Goal: Task Accomplishment & Management: Manage account settings

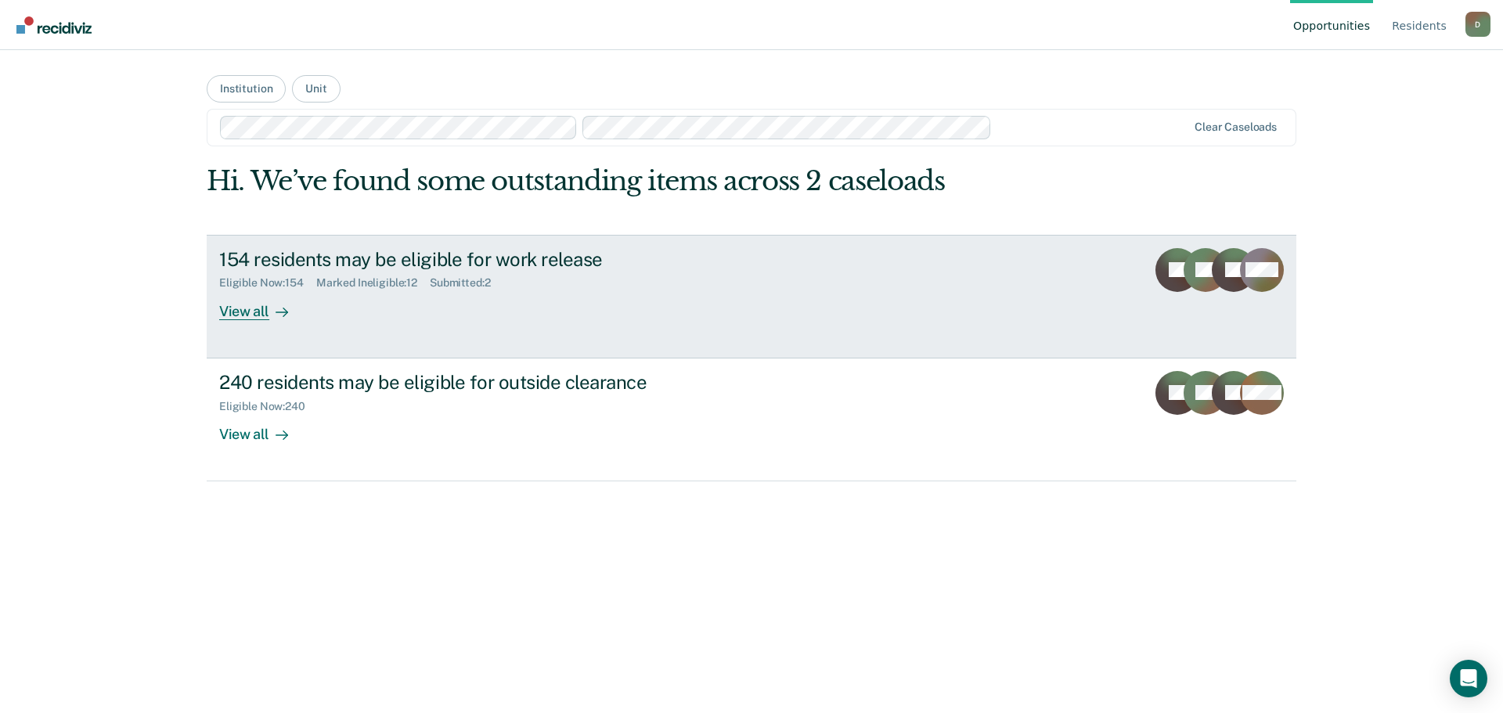
click at [261, 310] on div "View all" at bounding box center [263, 305] width 88 height 31
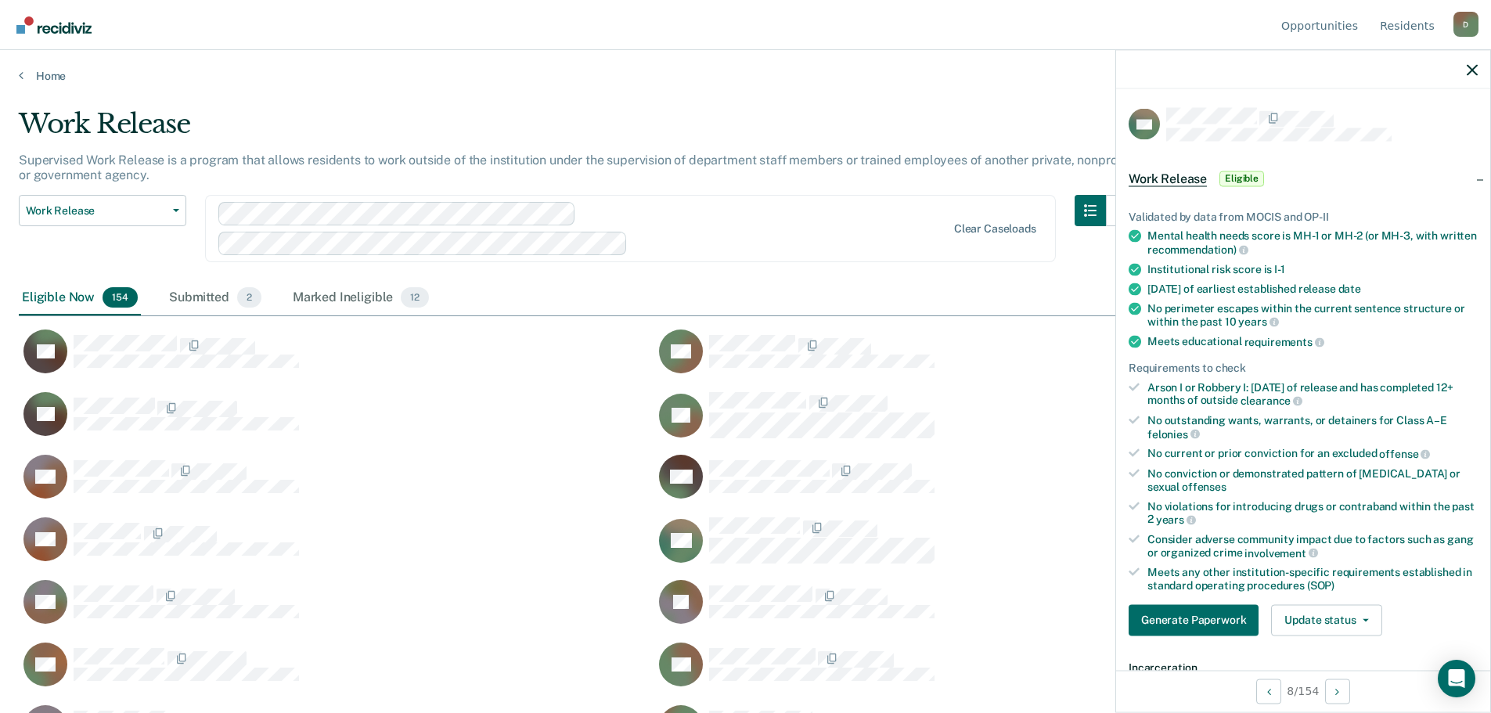
scroll to position [235, 0]
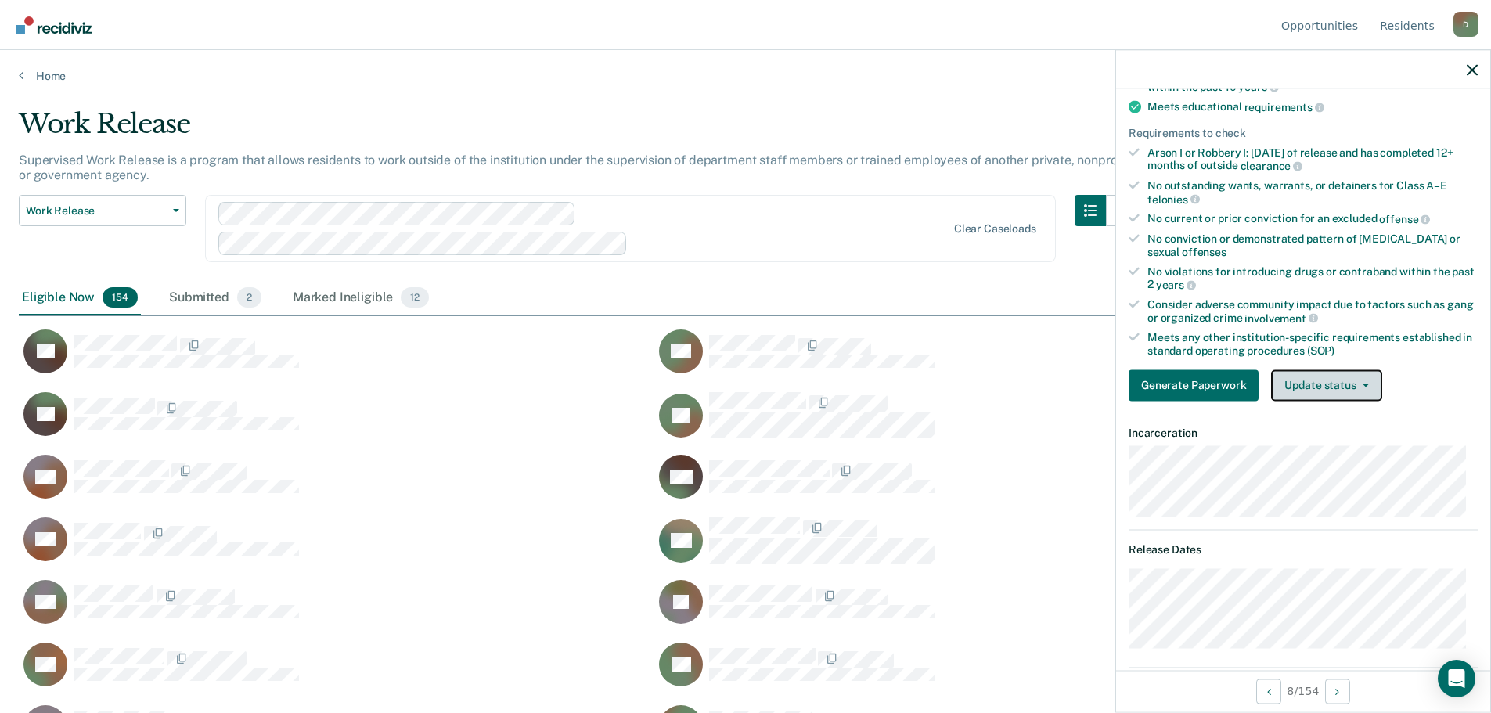
click at [1355, 378] on button "Update status" at bounding box center [1326, 384] width 110 height 31
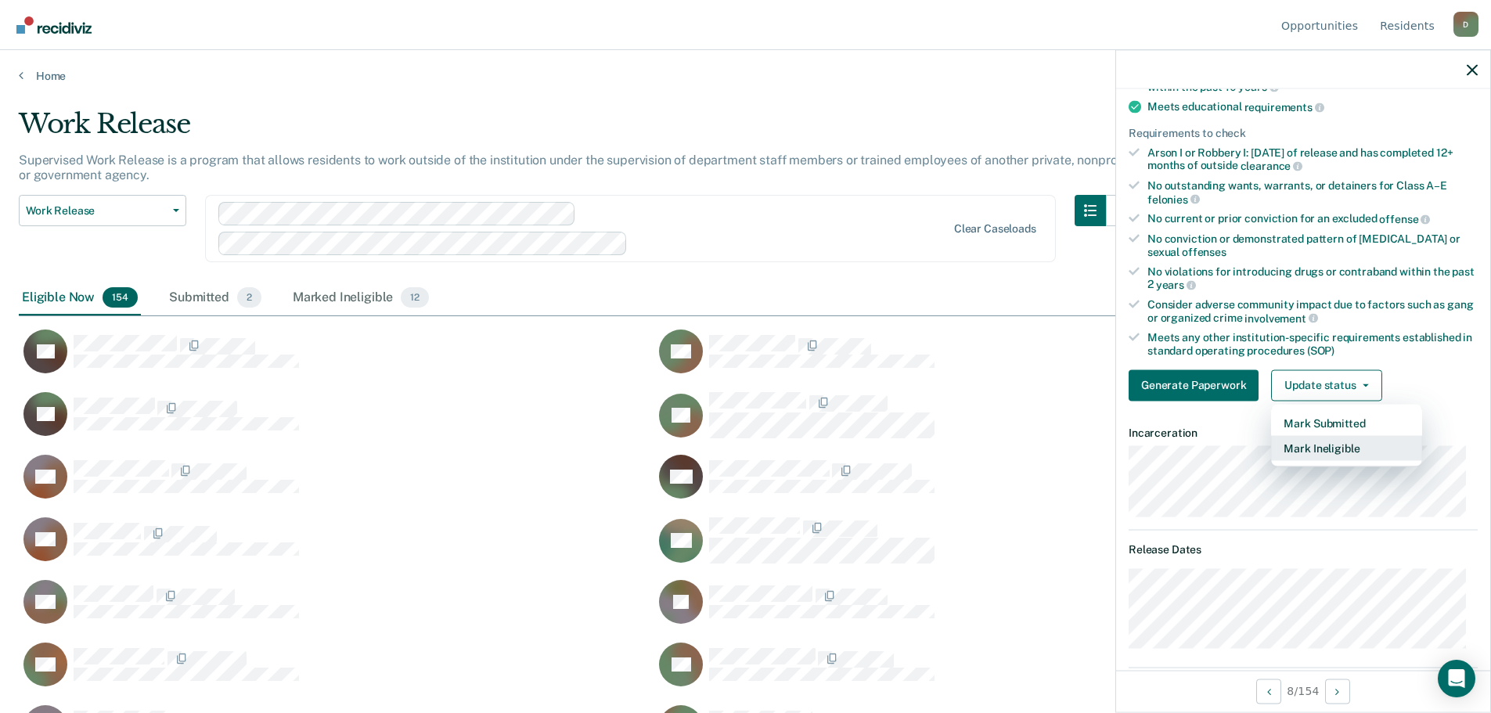
click at [1326, 445] on button "Mark Ineligible" at bounding box center [1346, 447] width 151 height 25
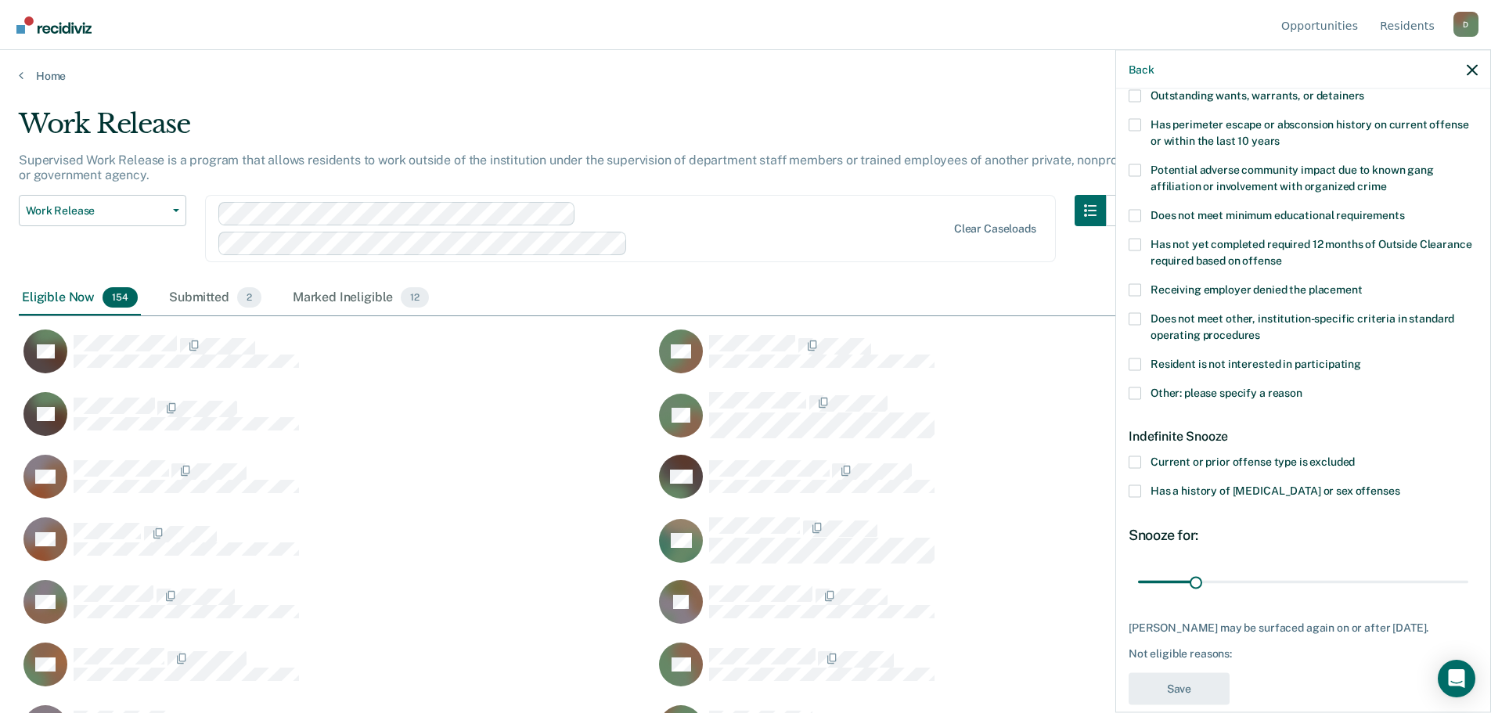
click at [1140, 387] on span at bounding box center [1134, 393] width 13 height 13
click at [1302, 387] on input "Other: please specify a reason" at bounding box center [1302, 387] width 0 height 0
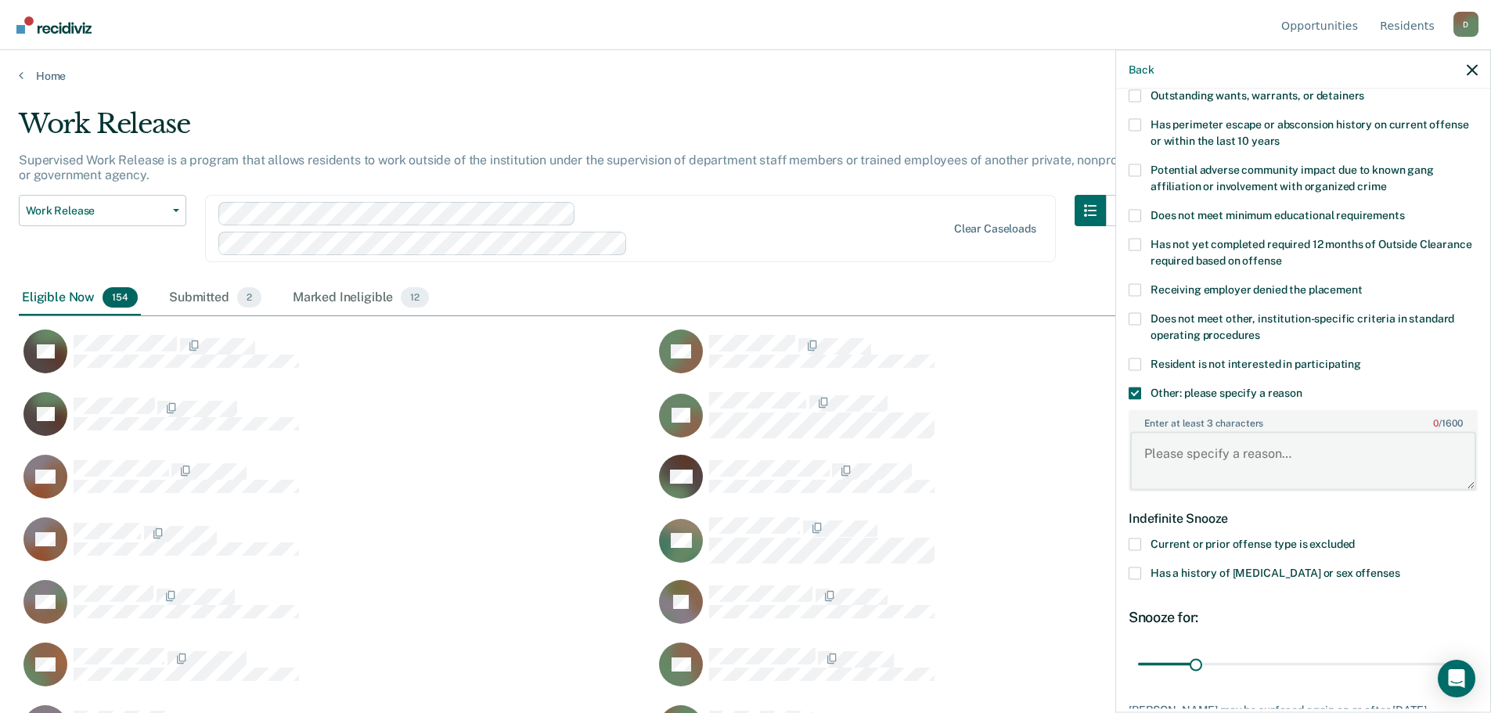
click at [1211, 453] on textarea "Enter at least 3 characters 0 / 1600" at bounding box center [1303, 461] width 346 height 58
drag, startPoint x: 1235, startPoint y: 452, endPoint x: 1247, endPoint y: 451, distance: 12.6
click at [1235, 452] on textarea "CDV 11.5 on [DATE]" at bounding box center [1303, 461] width 346 height 58
click at [1289, 447] on textarea "CDV 11.5 on [DATE]" at bounding box center [1303, 461] width 346 height 58
type textarea "CDV 11.5 on [DATE]"
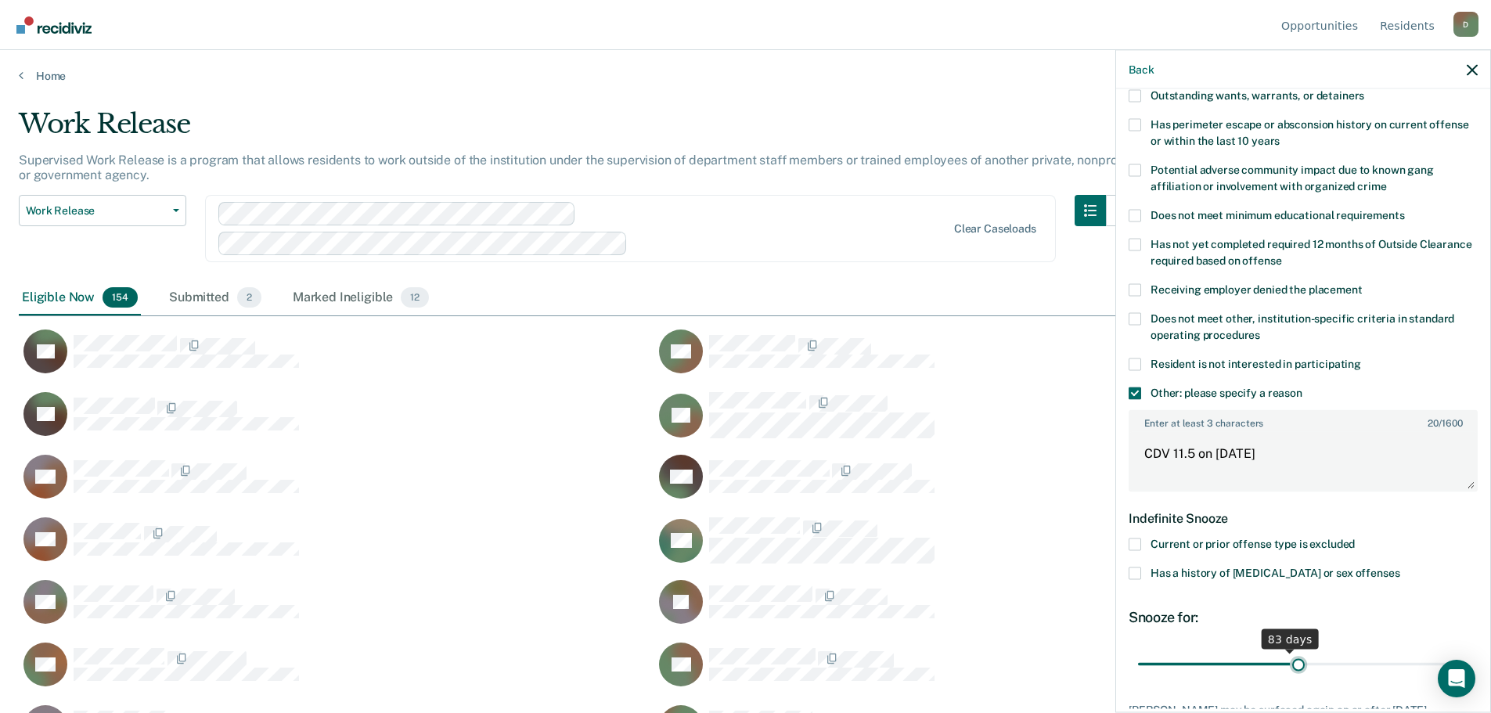
drag, startPoint x: 1194, startPoint y: 659, endPoint x: 1294, endPoint y: 653, distance: 99.5
click at [1294, 653] on input "range" at bounding box center [1303, 663] width 330 height 27
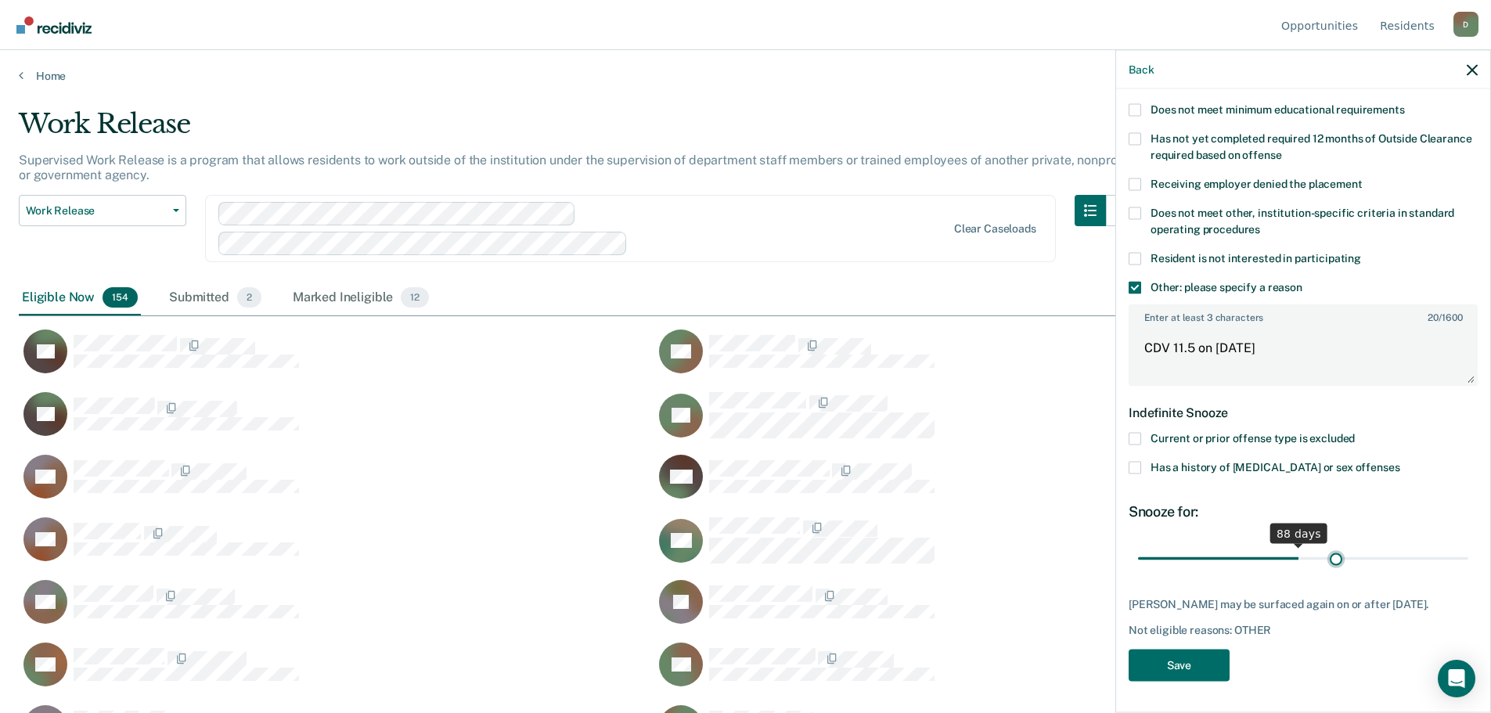
scroll to position [339, 0]
drag, startPoint x: 1298, startPoint y: 543, endPoint x: 1347, endPoint y: 537, distance: 48.9
type input "120"
click at [1347, 546] on input "range" at bounding box center [1303, 559] width 330 height 27
click at [1172, 665] on button "Save" at bounding box center [1178, 666] width 101 height 32
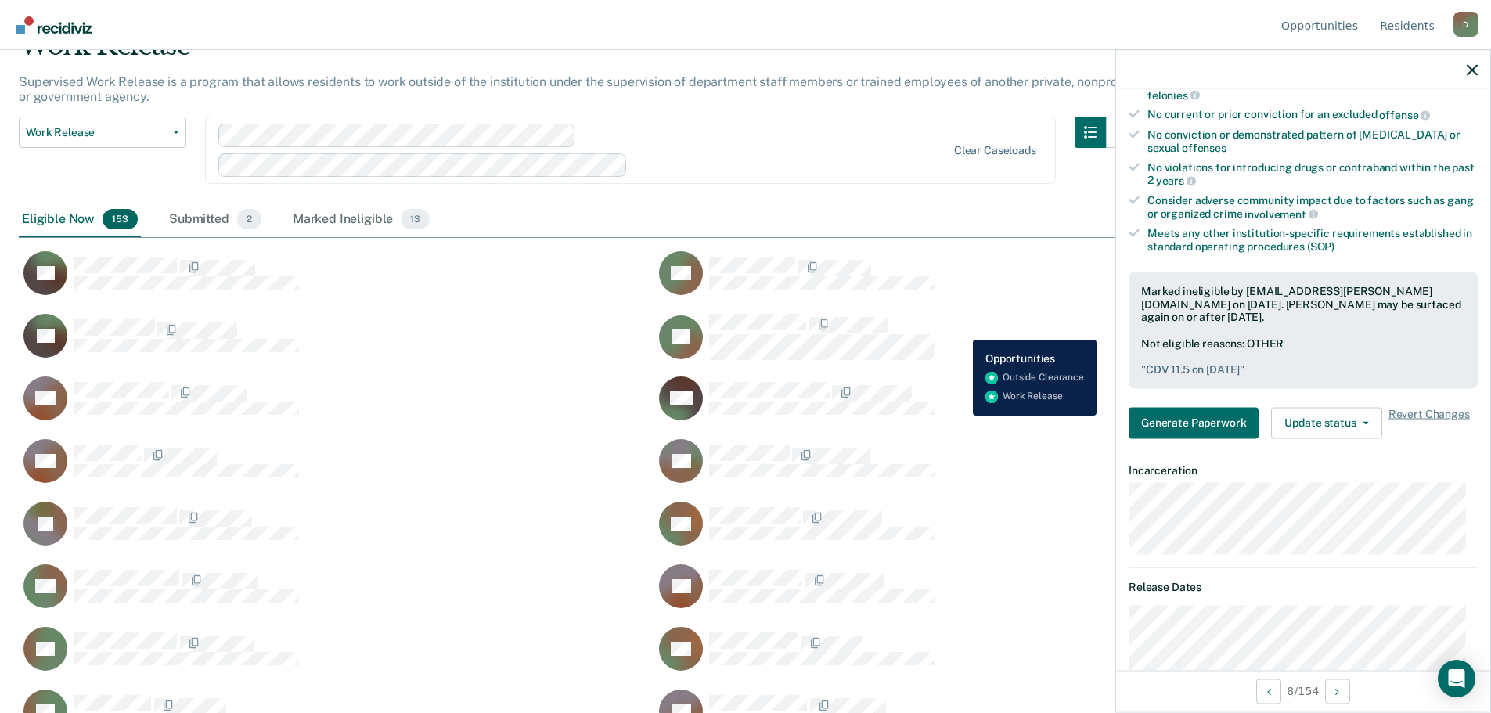
scroll to position [0, 0]
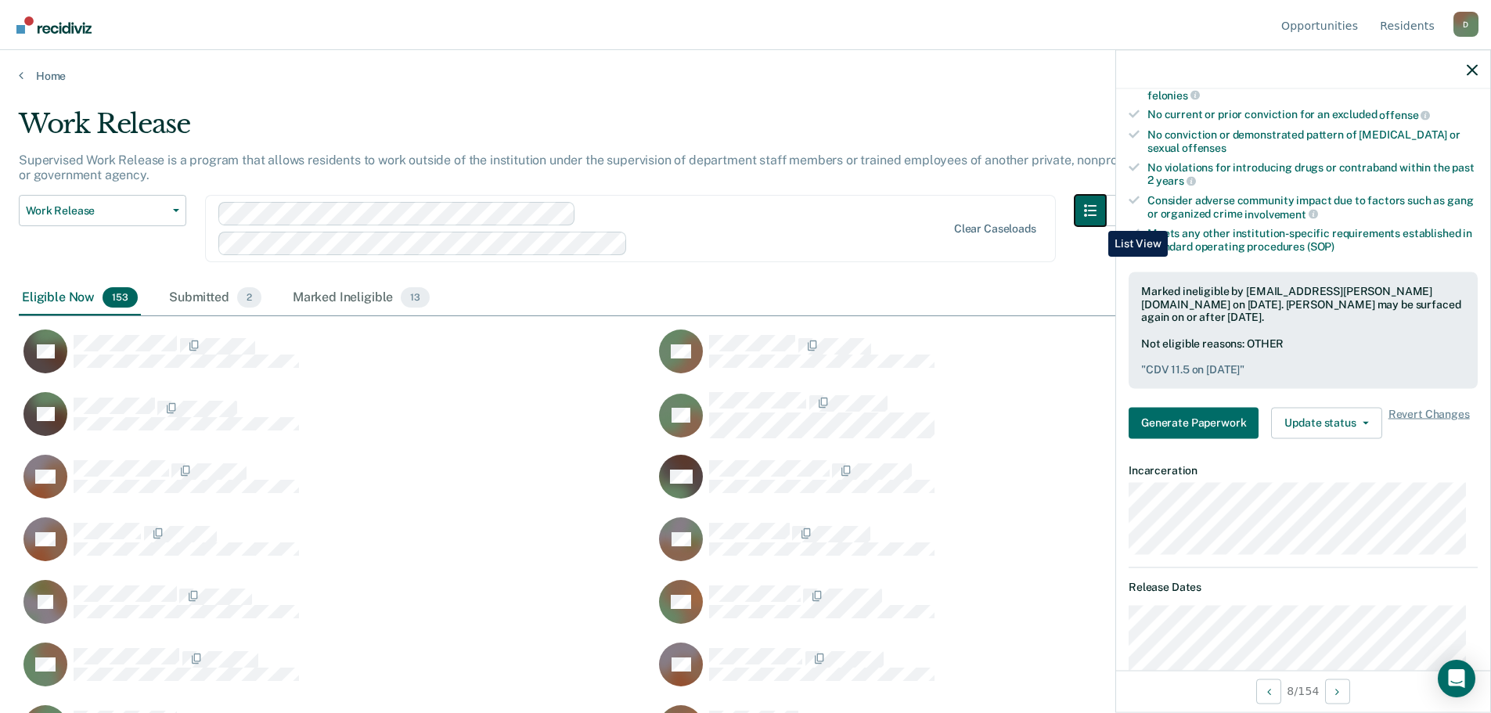
click at [1096, 219] on button "button" at bounding box center [1089, 210] width 31 height 31
click at [686, 220] on div at bounding box center [582, 228] width 729 height 53
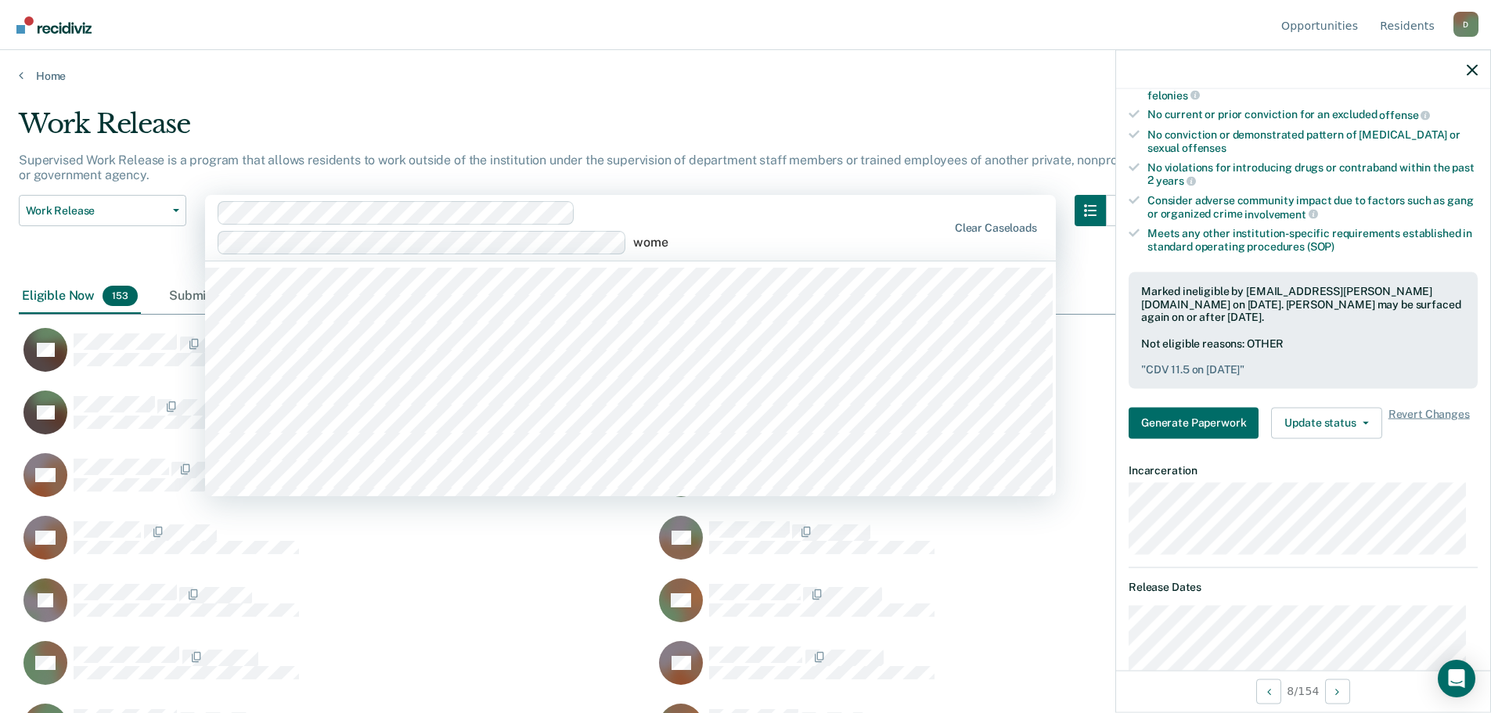
type input "women"
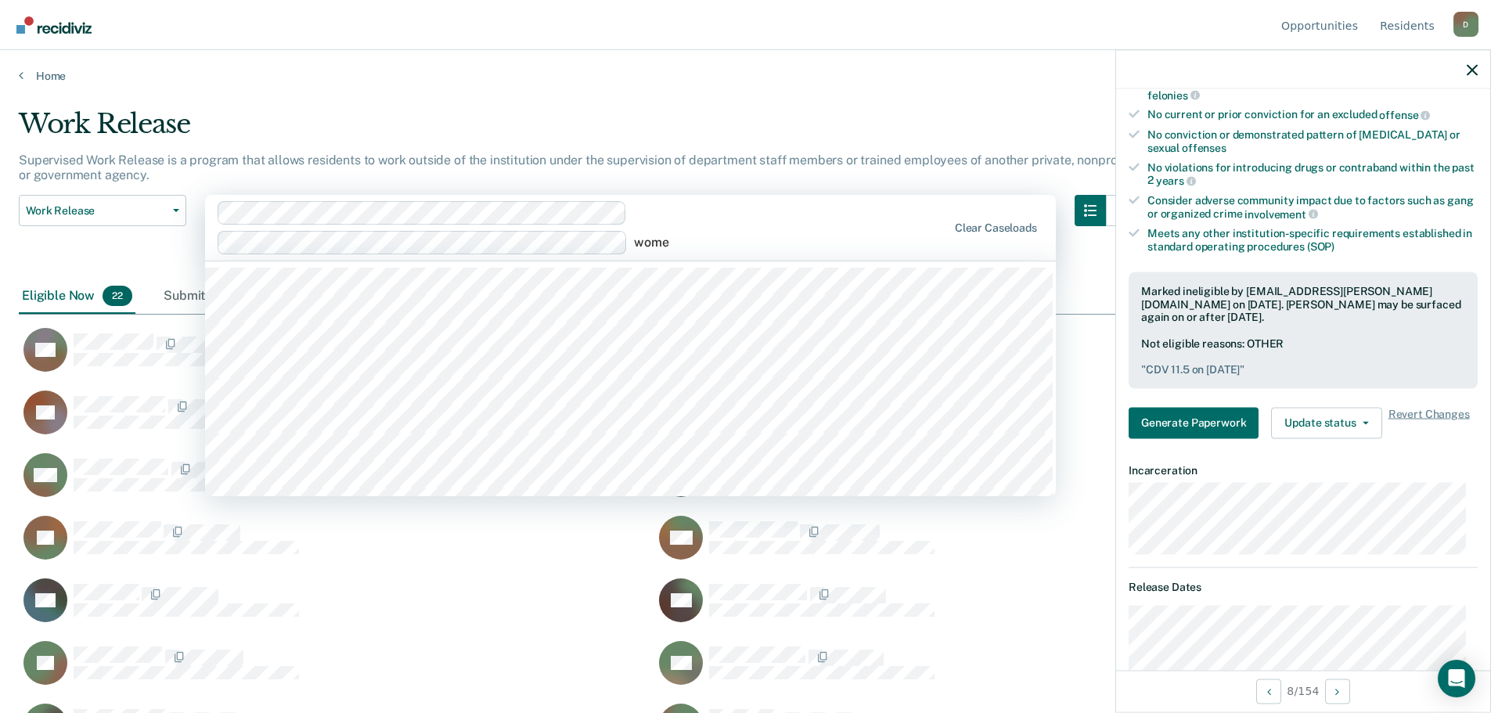
type input "women"
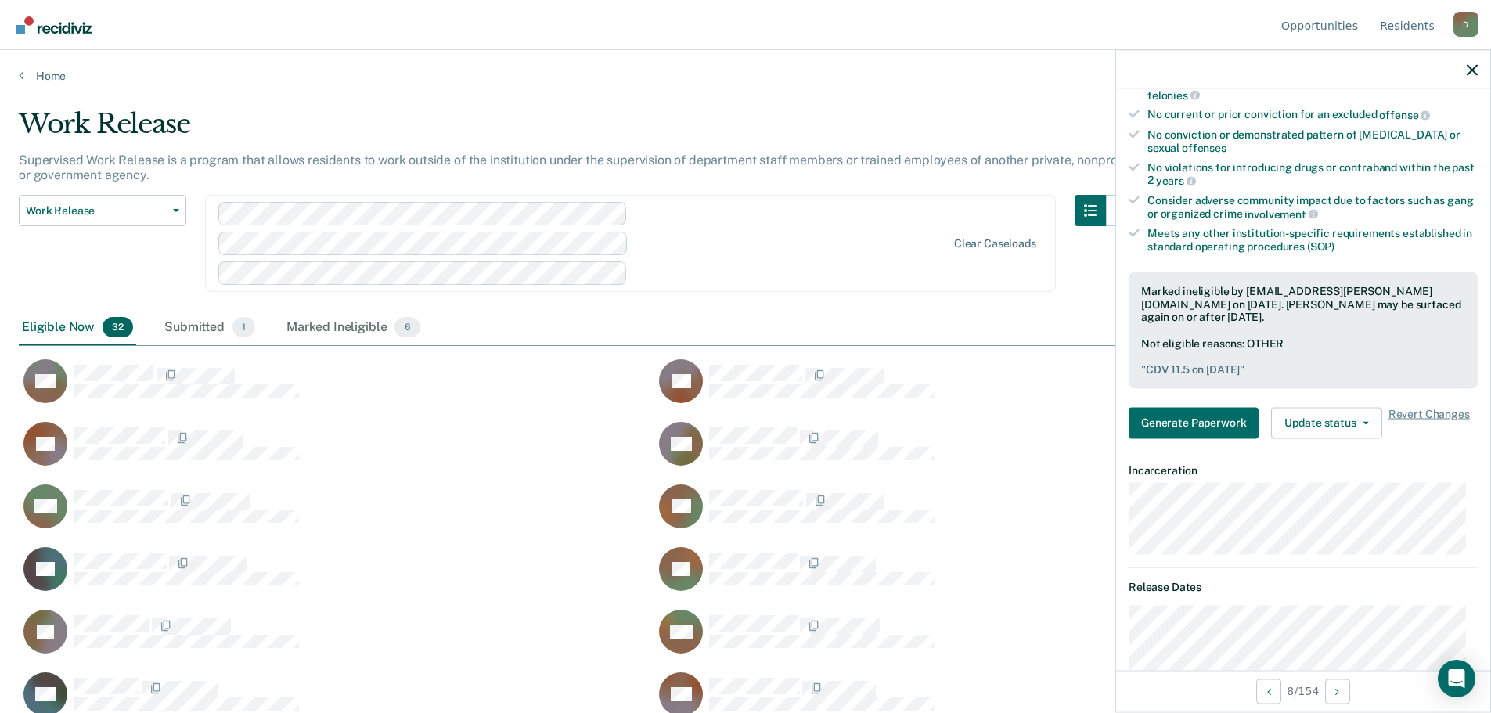
click at [758, 246] on div at bounding box center [582, 243] width 729 height 83
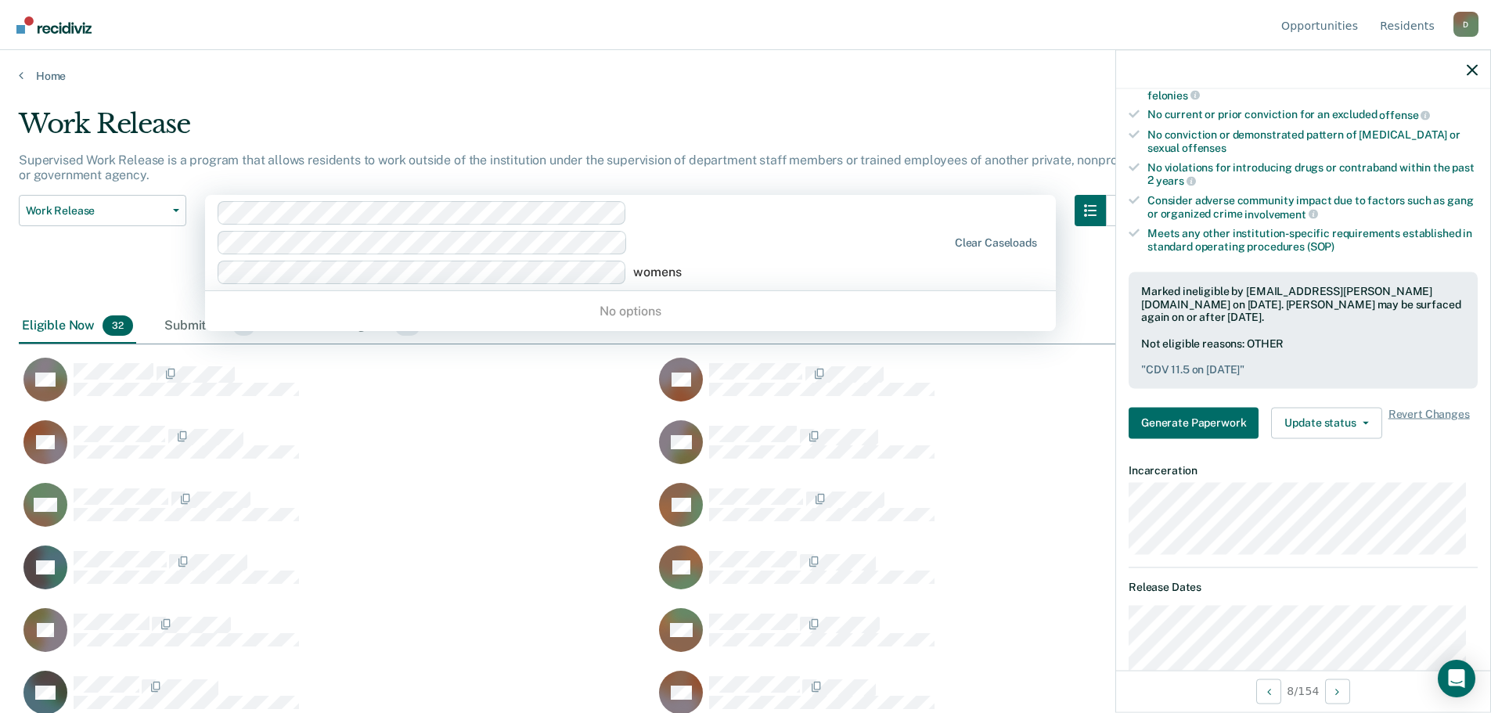
type input "women"
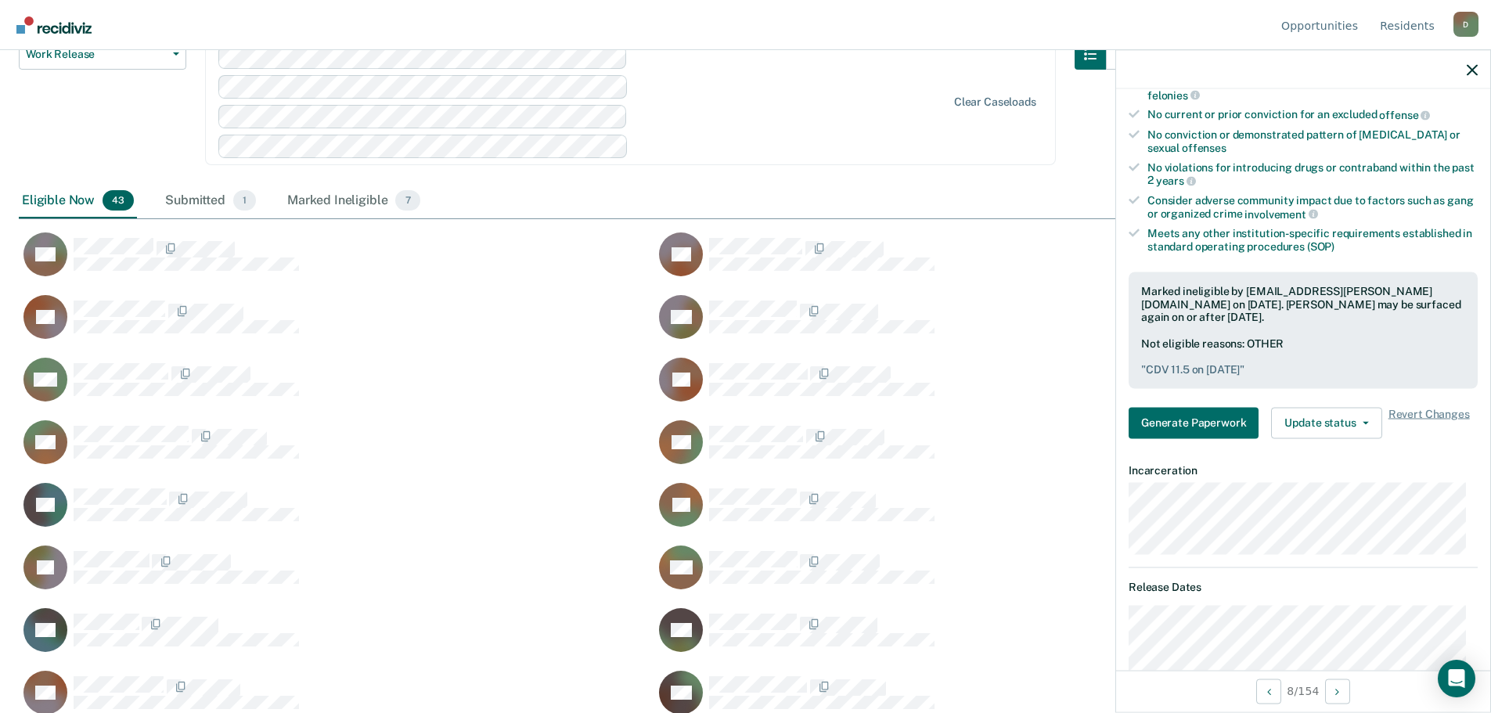
click at [934, 165] on div "Work Release Work Release Outside Clearance Clear caseloads" at bounding box center [578, 111] width 1118 height 146
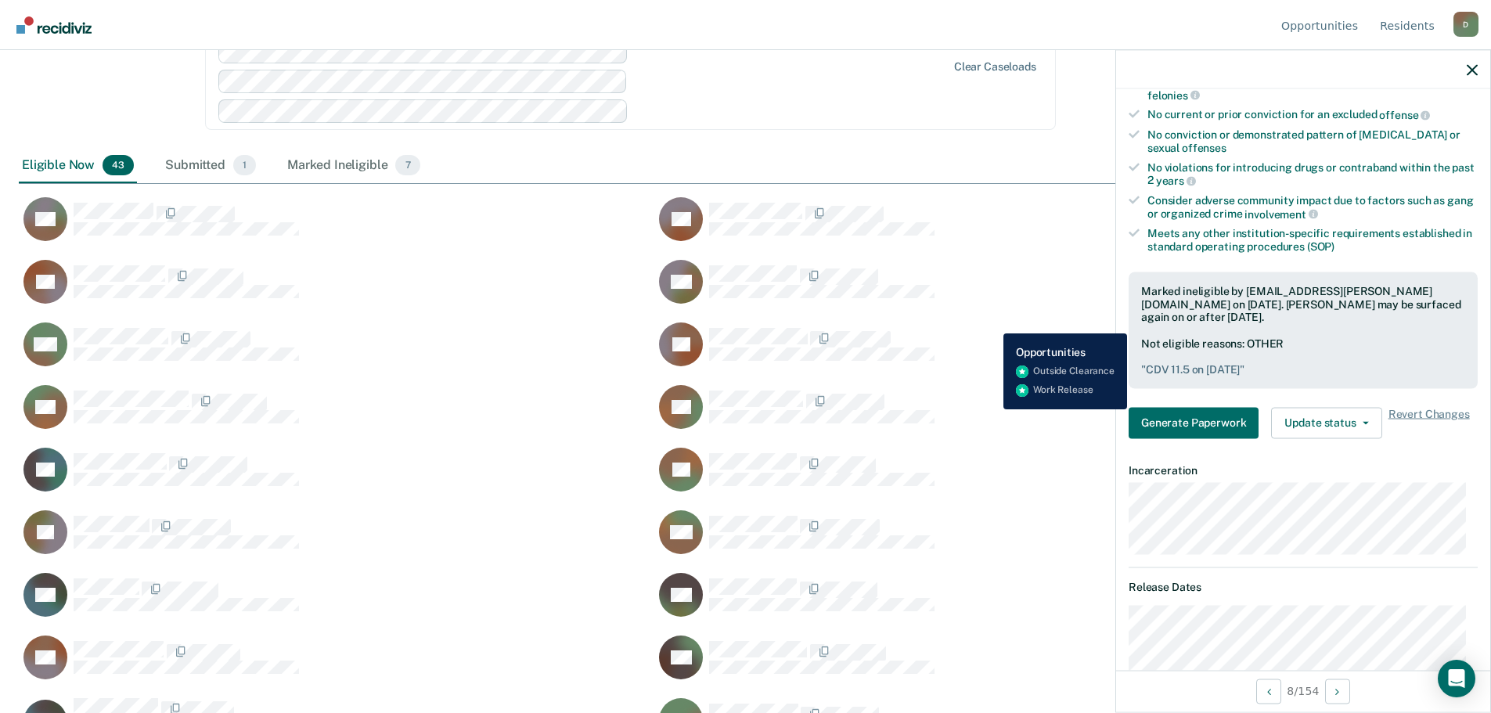
scroll to position [0, 0]
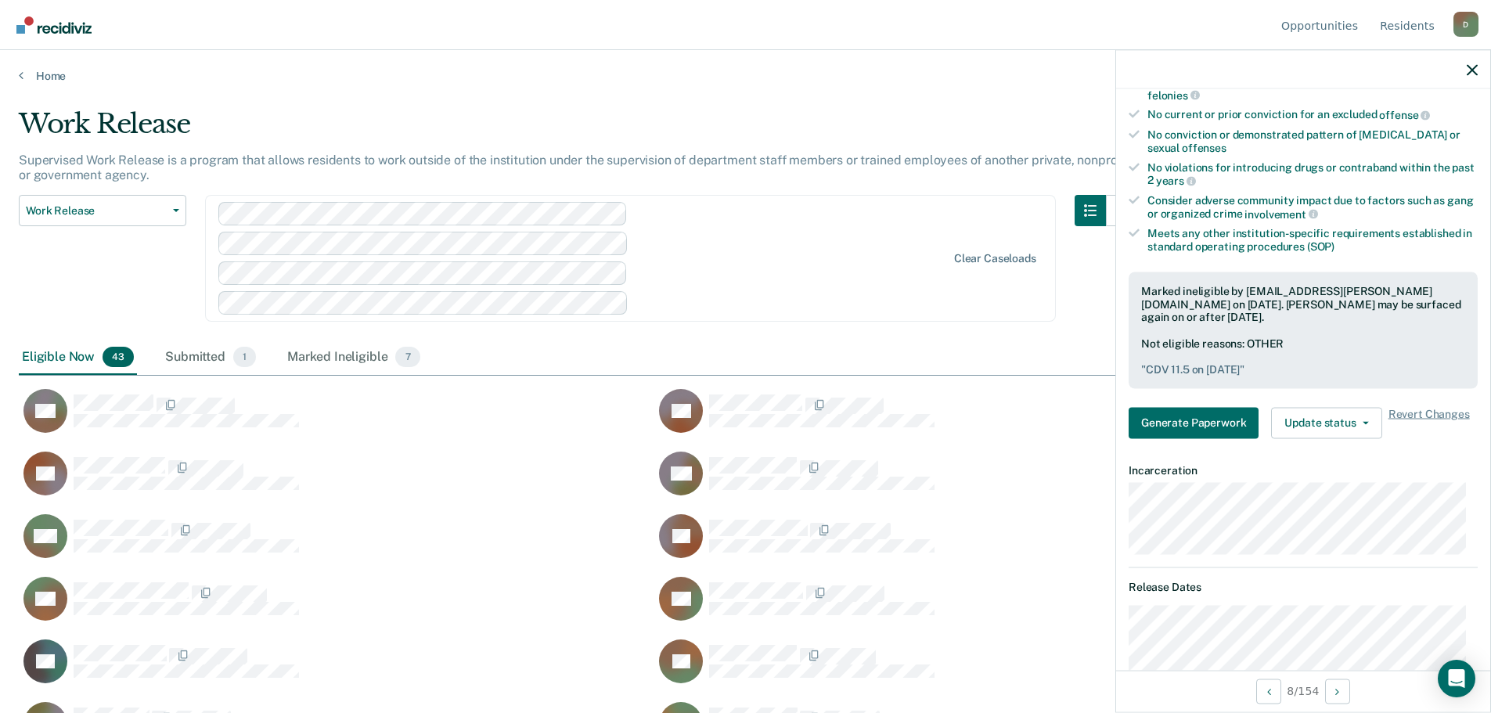
click at [754, 229] on div at bounding box center [582, 258] width 729 height 113
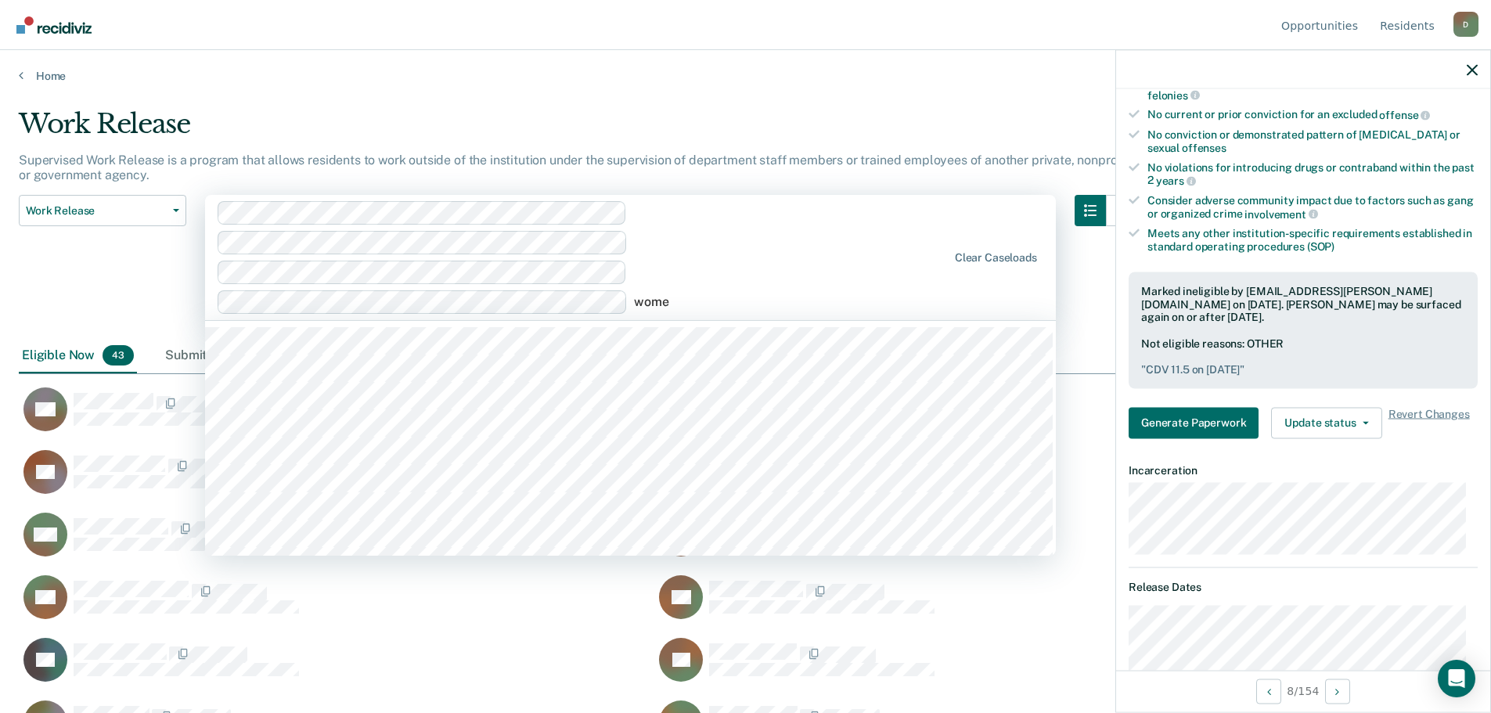
type input "women"
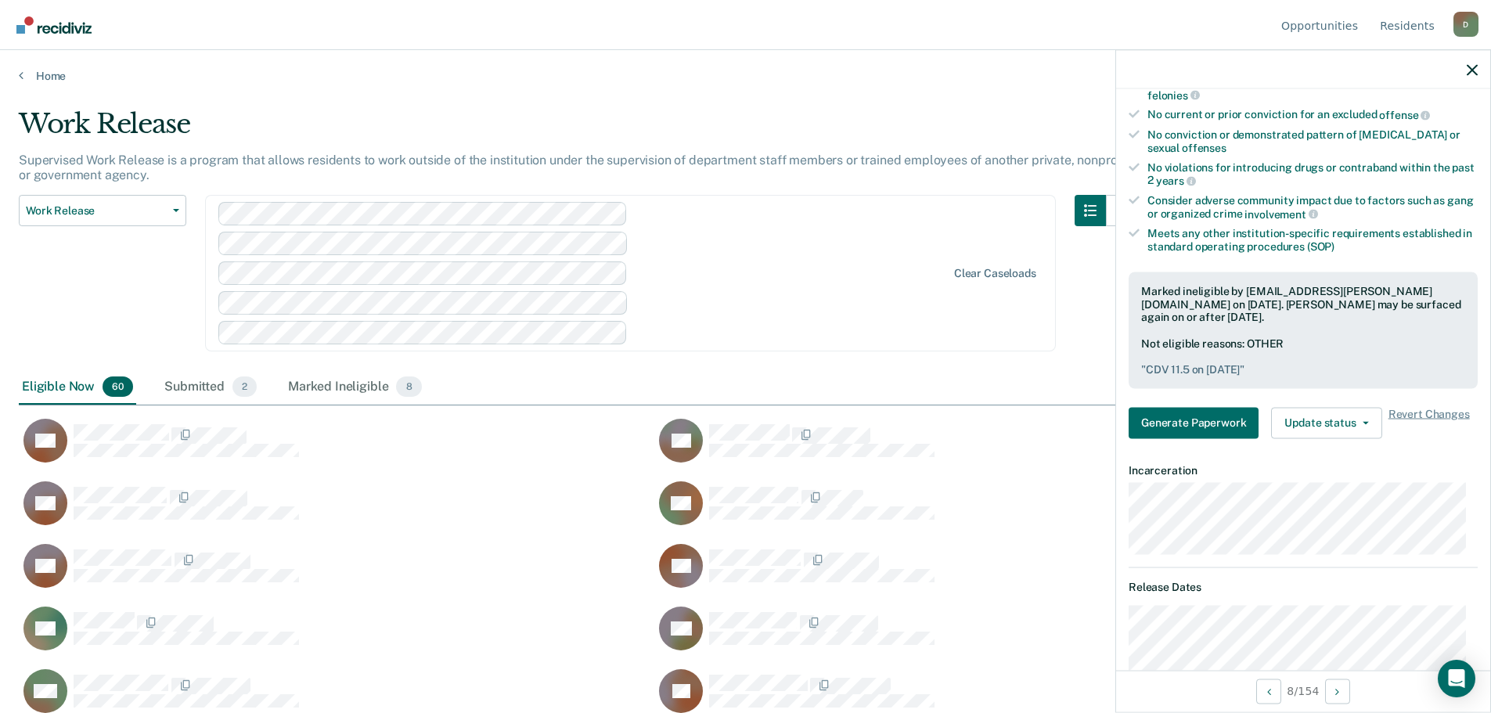
click at [875, 226] on div at bounding box center [582, 273] width 729 height 142
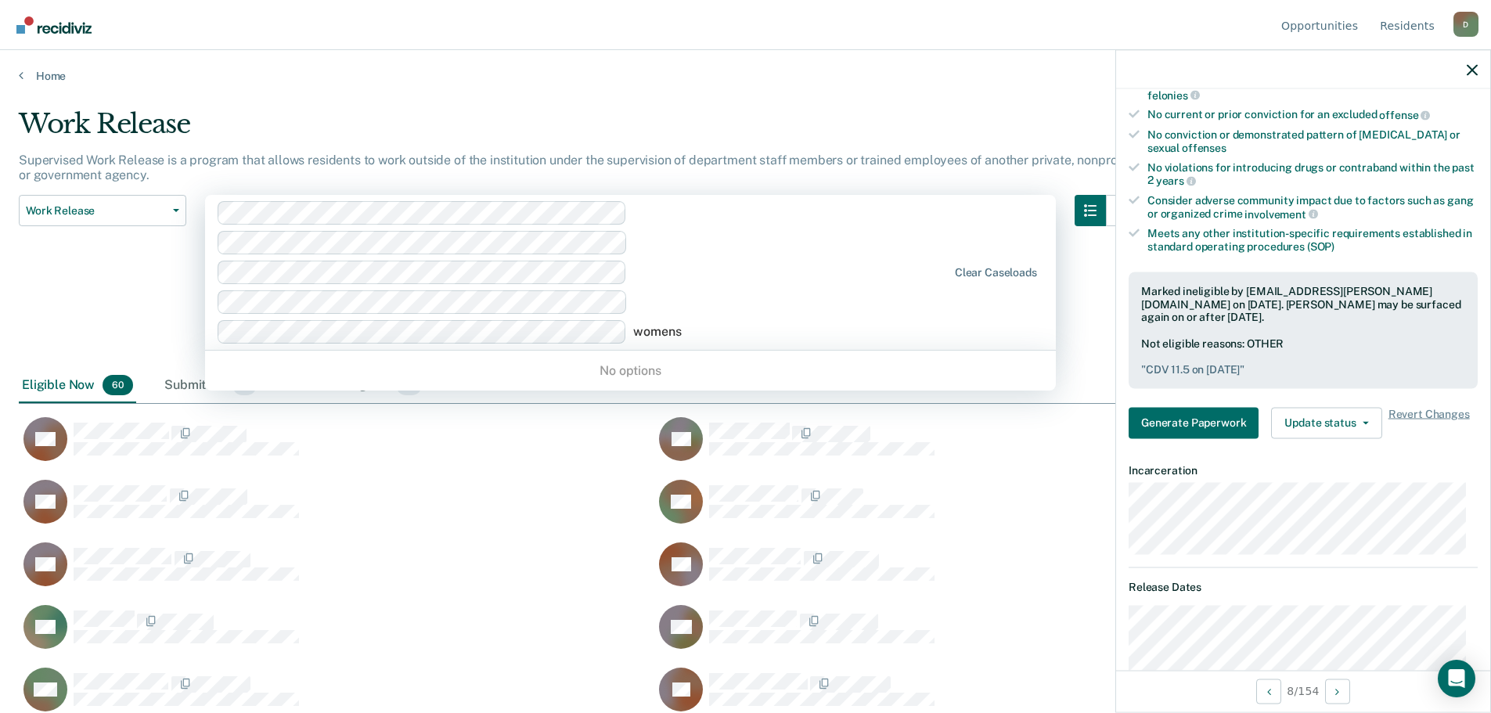
type input "women"
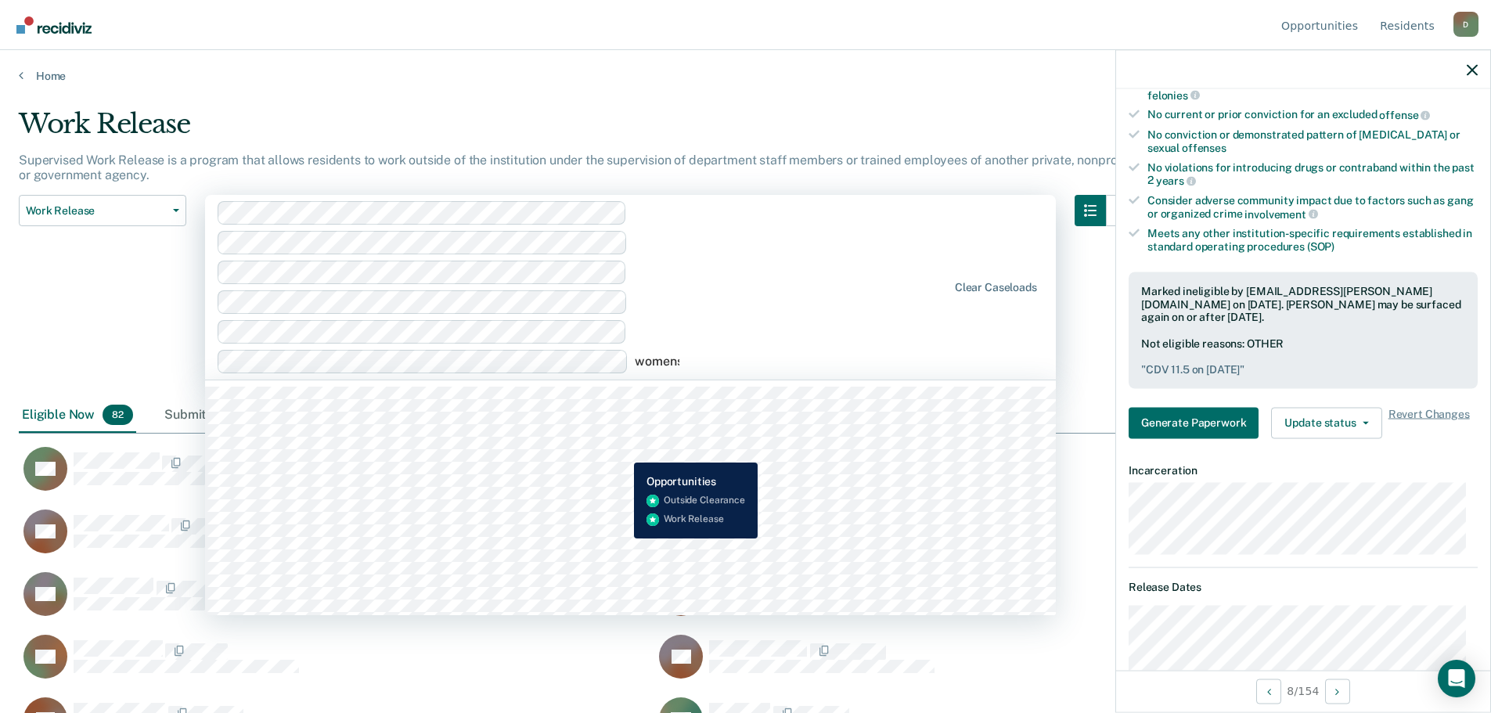
type input "women"
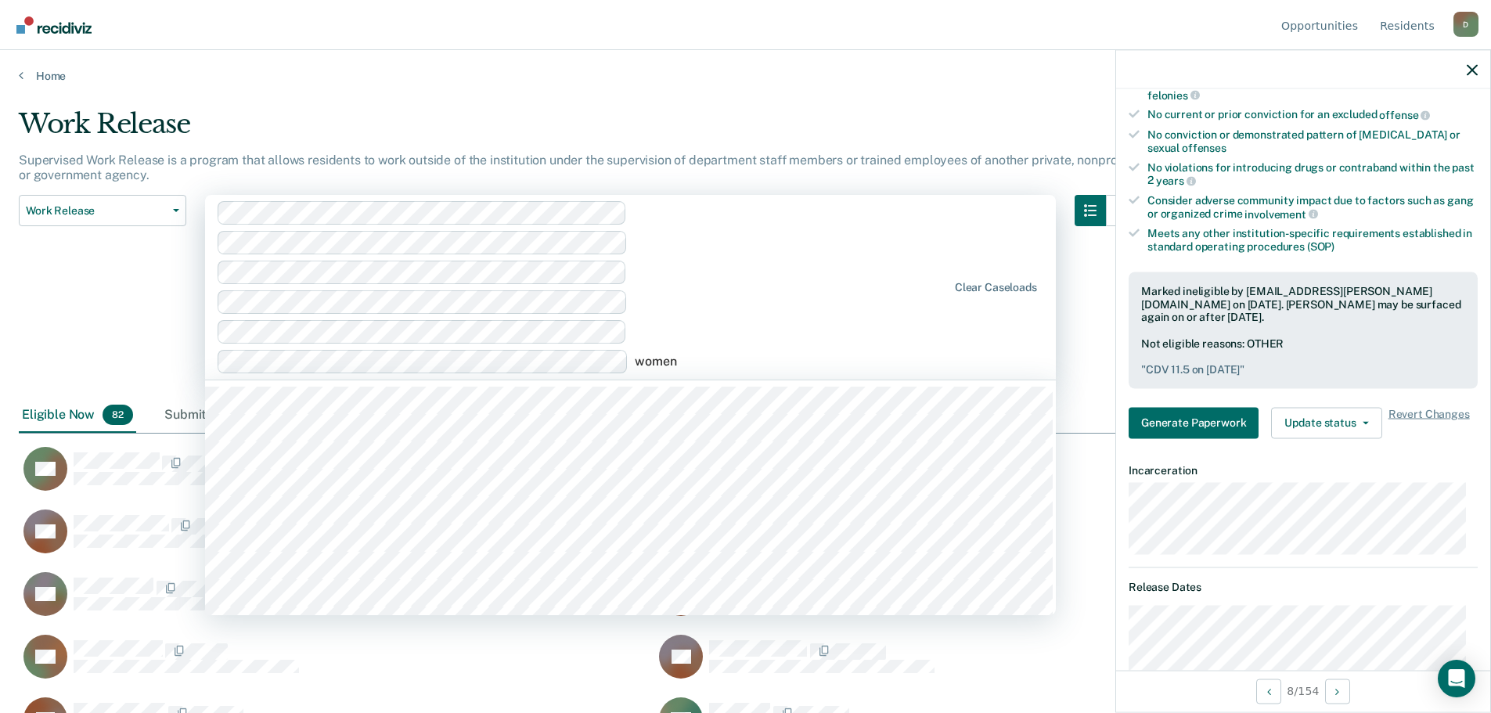
scroll to position [235, 0]
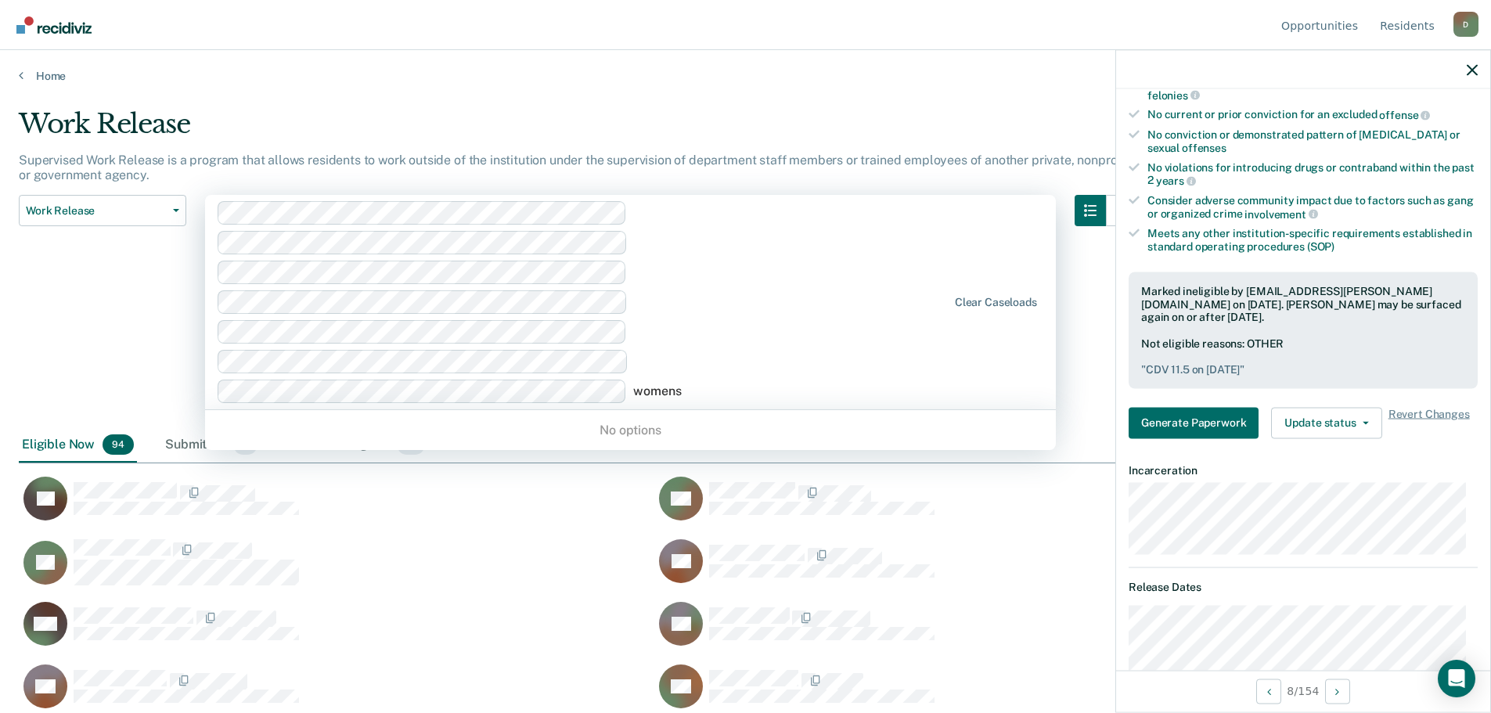
type input "women"
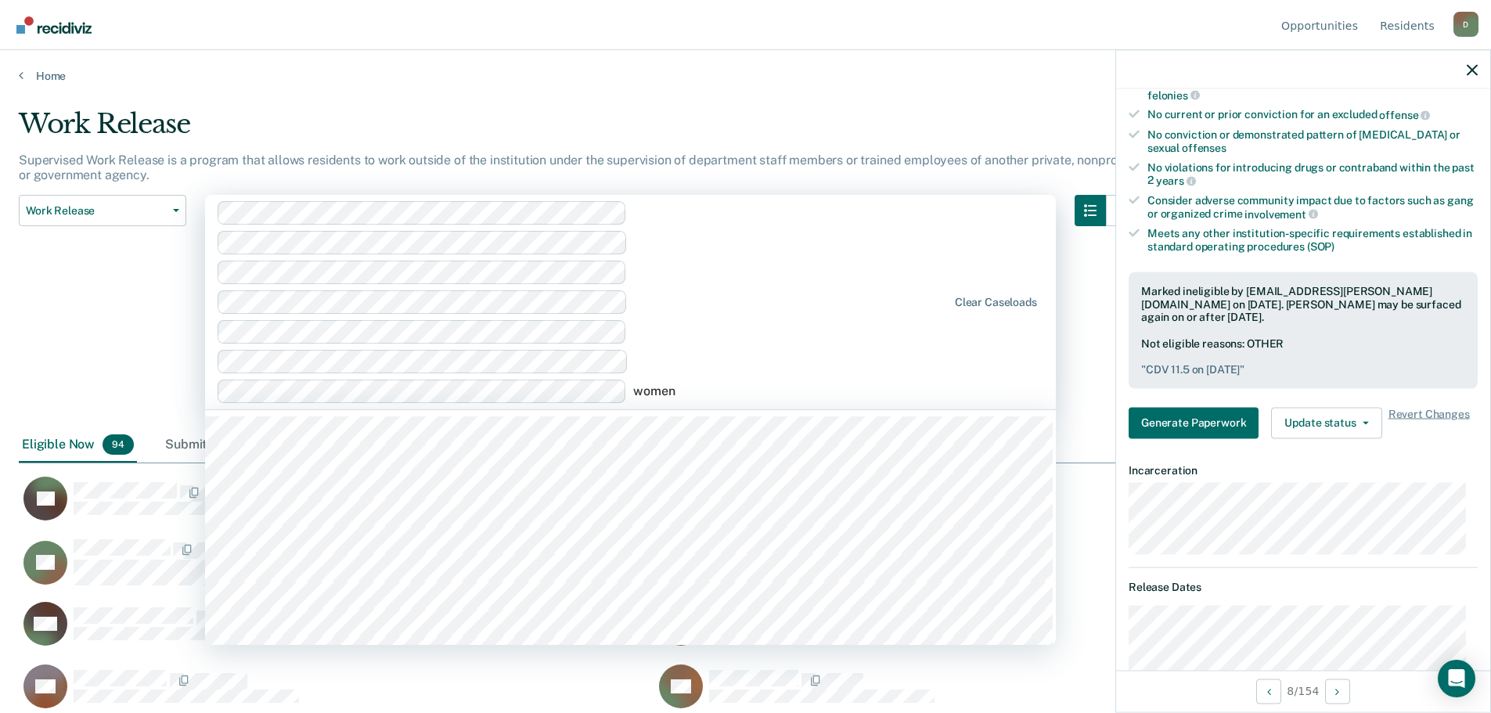
scroll to position [157, 0]
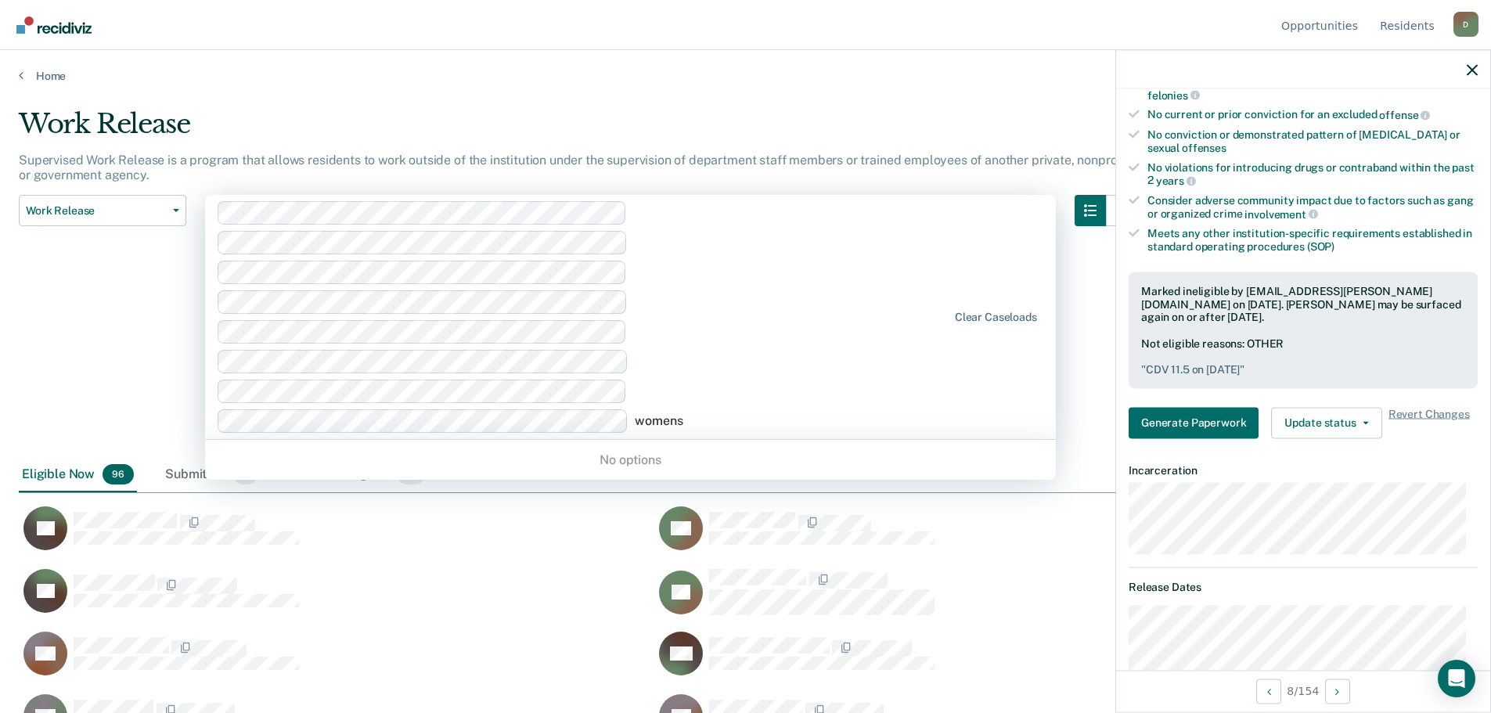
type input "women"
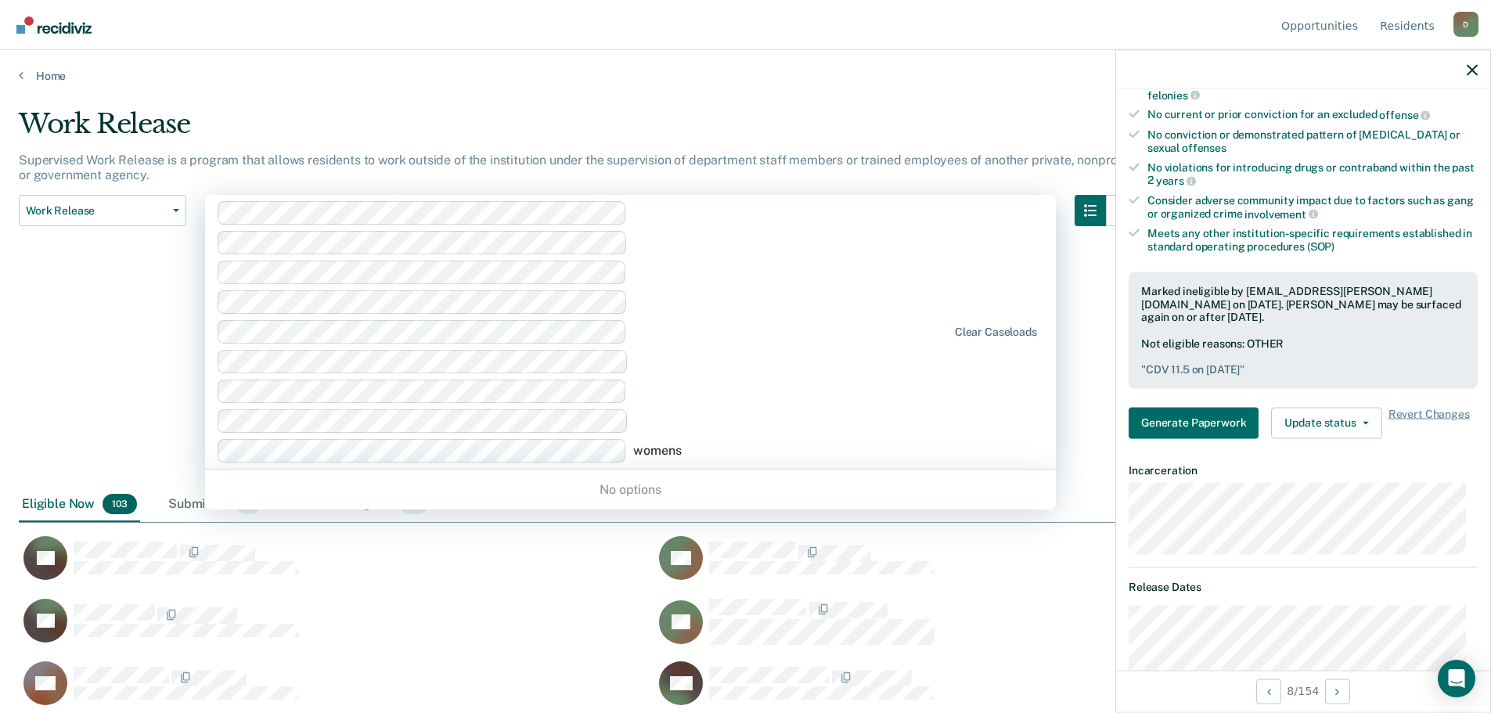
type input "women"
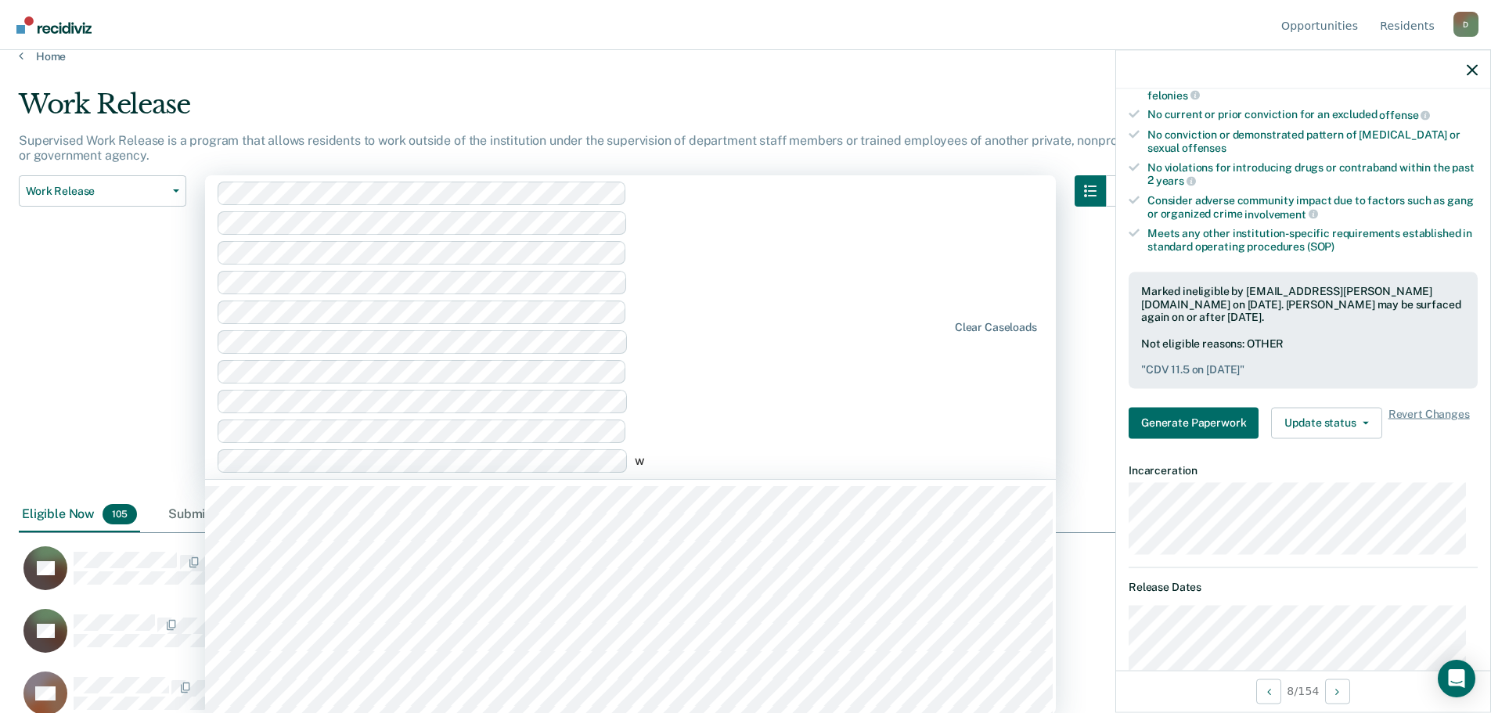
scroll to position [23, 0]
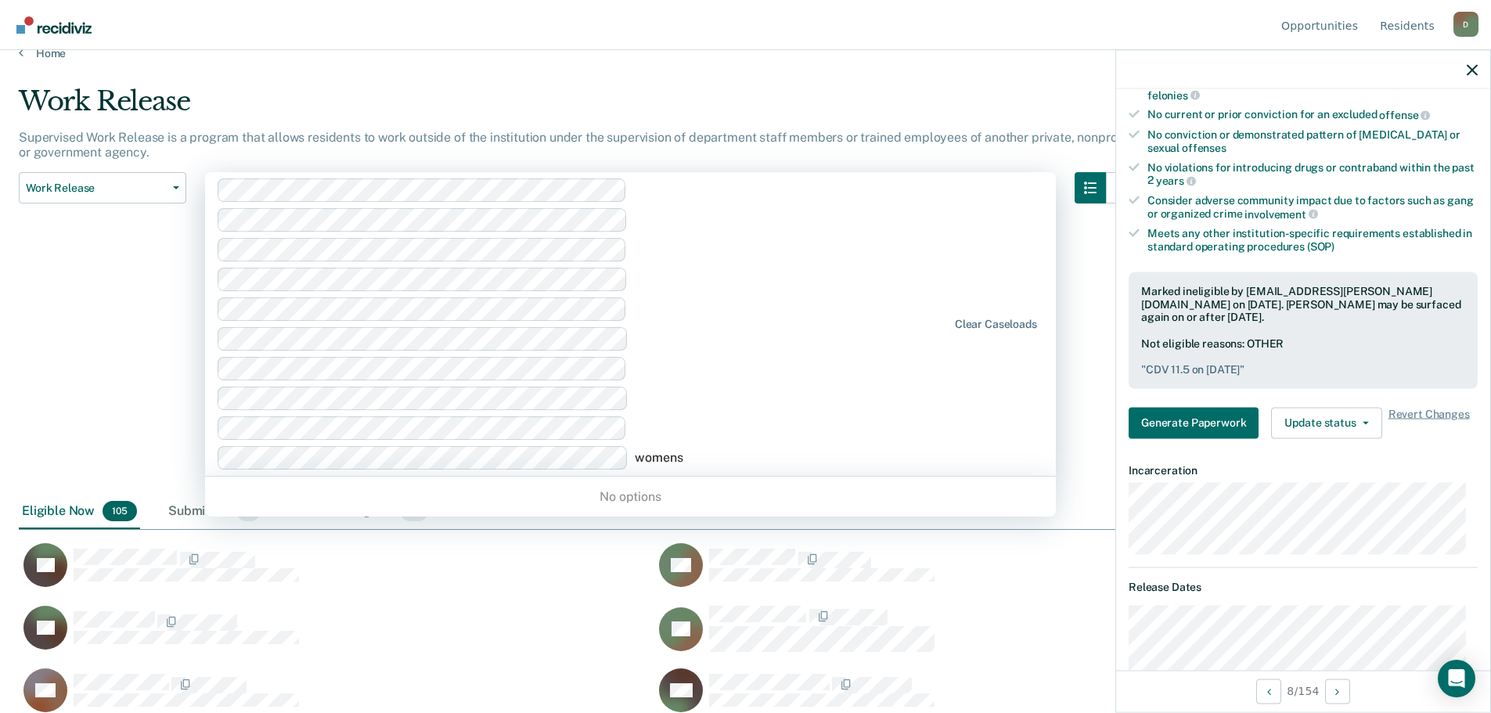
type input "women"
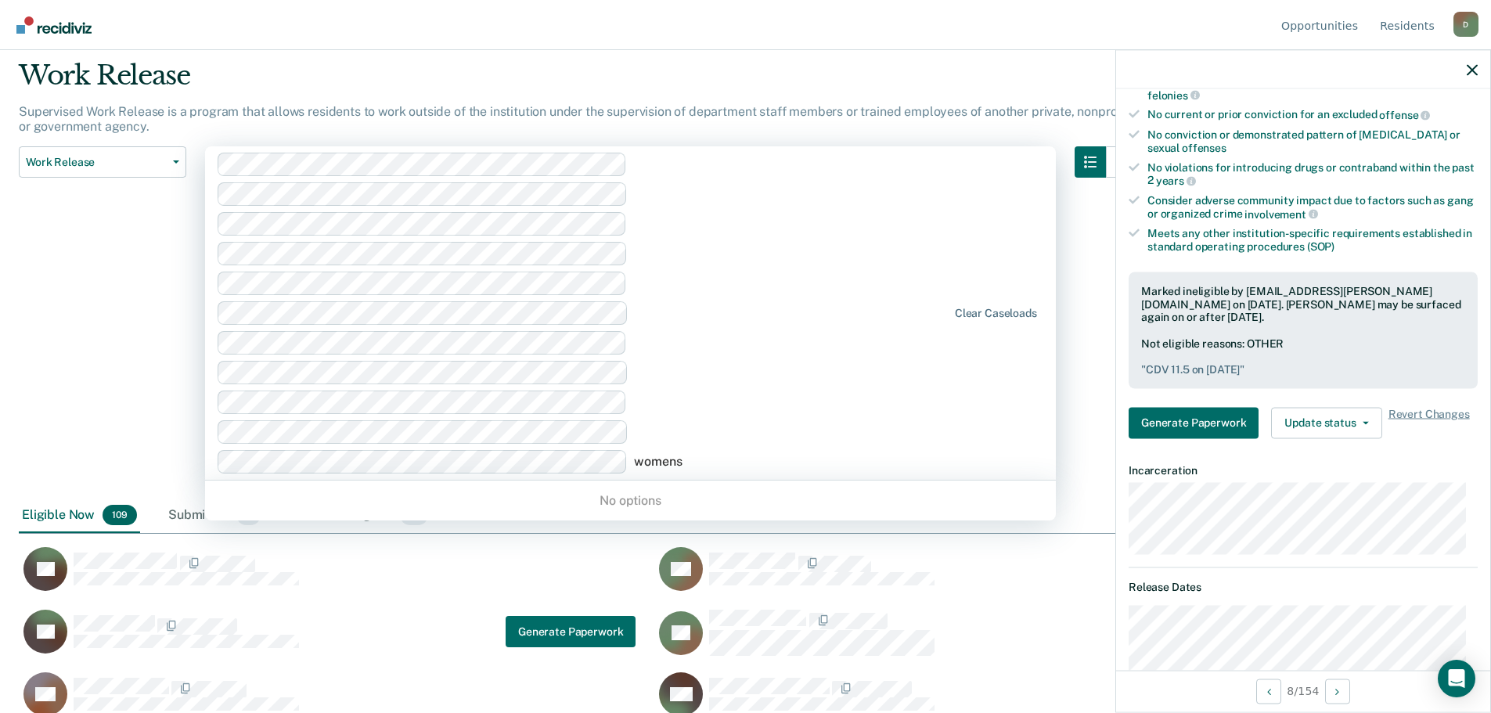
scroll to position [52, 0]
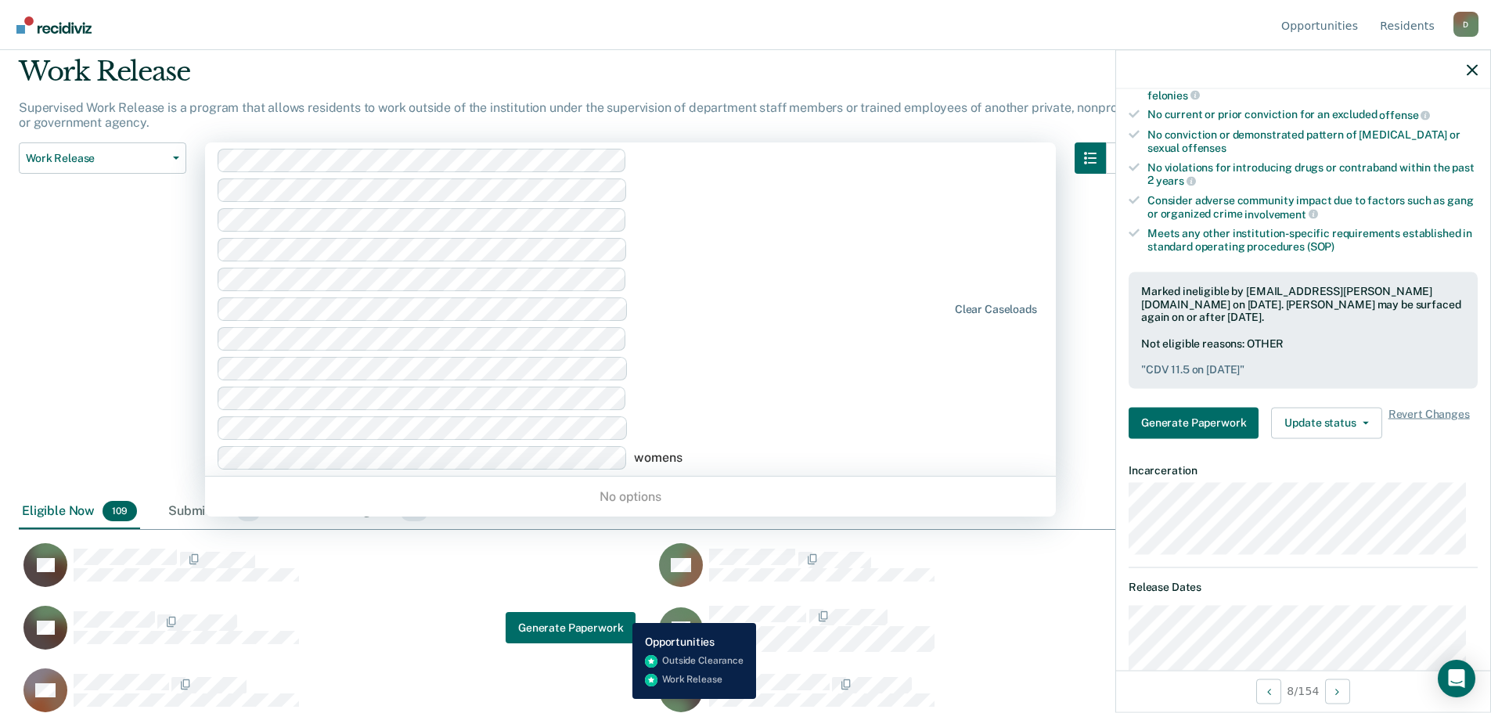
type input "women"
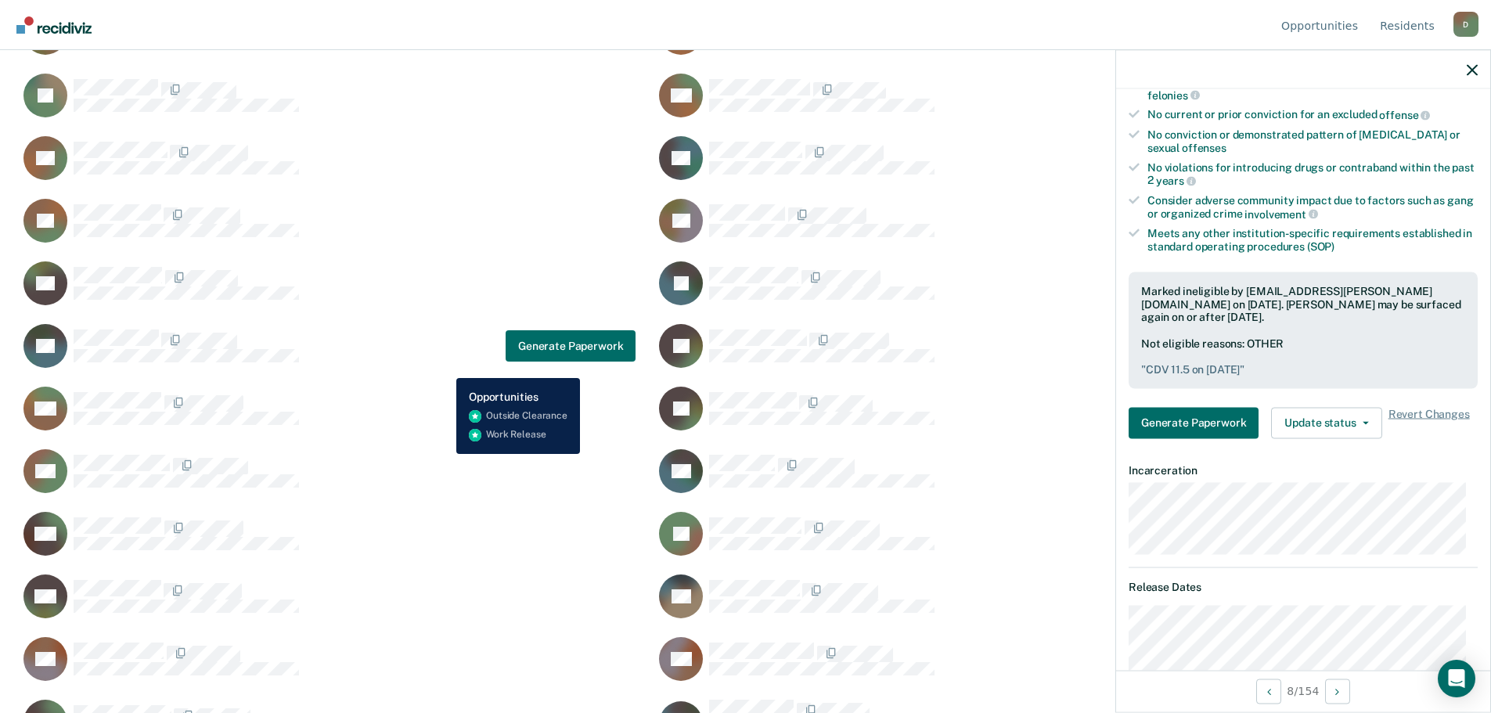
scroll to position [1774, 0]
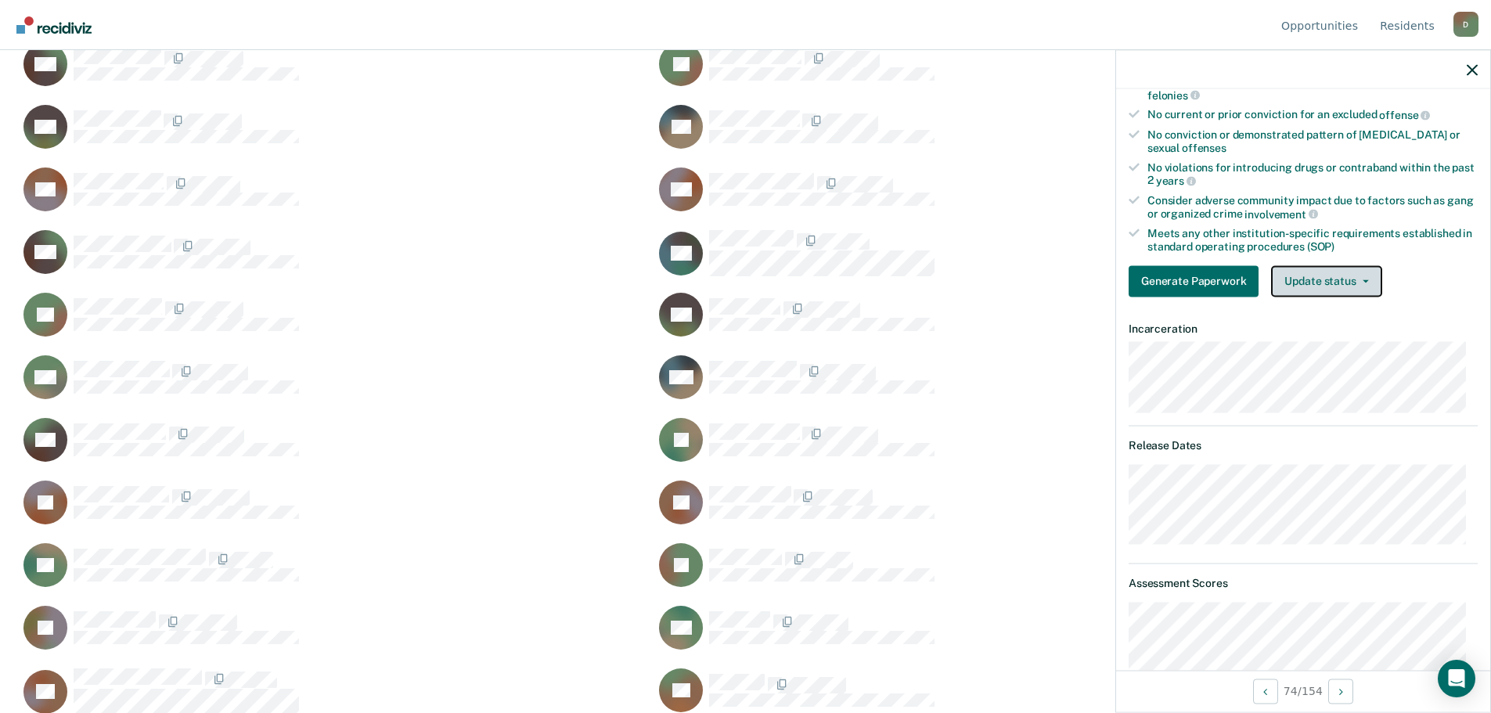
click at [1359, 286] on button "Update status" at bounding box center [1326, 280] width 110 height 31
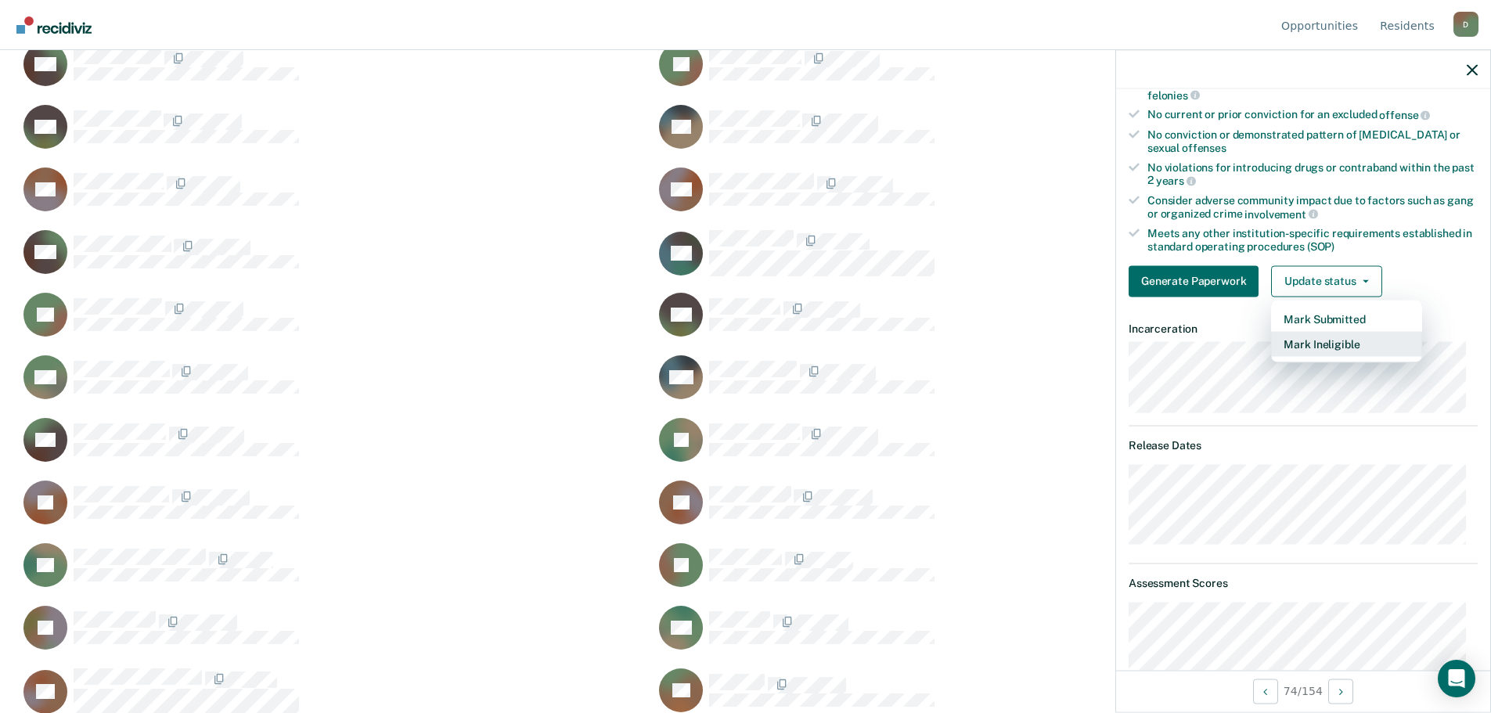
click at [1320, 335] on button "Mark Ineligible" at bounding box center [1346, 343] width 151 height 25
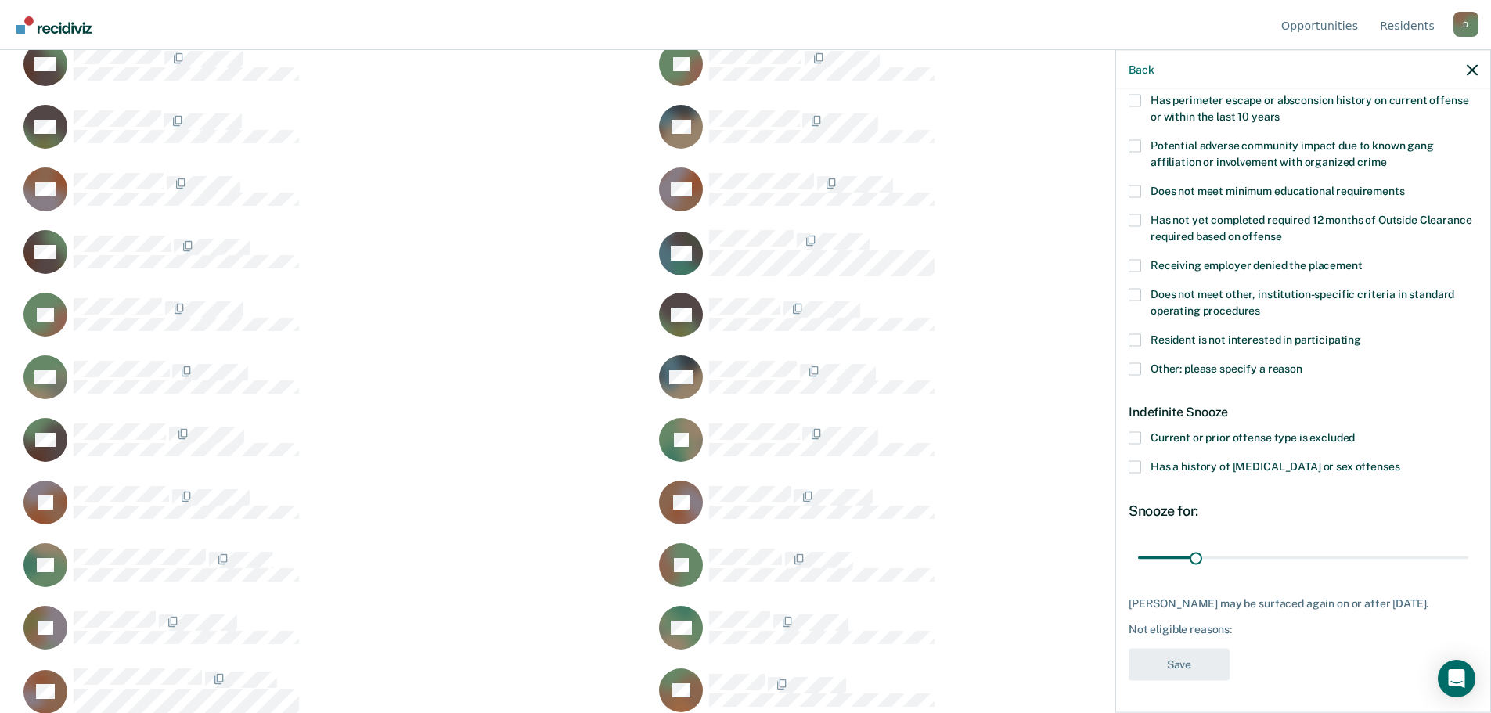
click at [1142, 362] on label "Other: please specify a reason" at bounding box center [1302, 370] width 349 height 16
click at [1302, 362] on input "Other: please specify a reason" at bounding box center [1302, 362] width 0 height 0
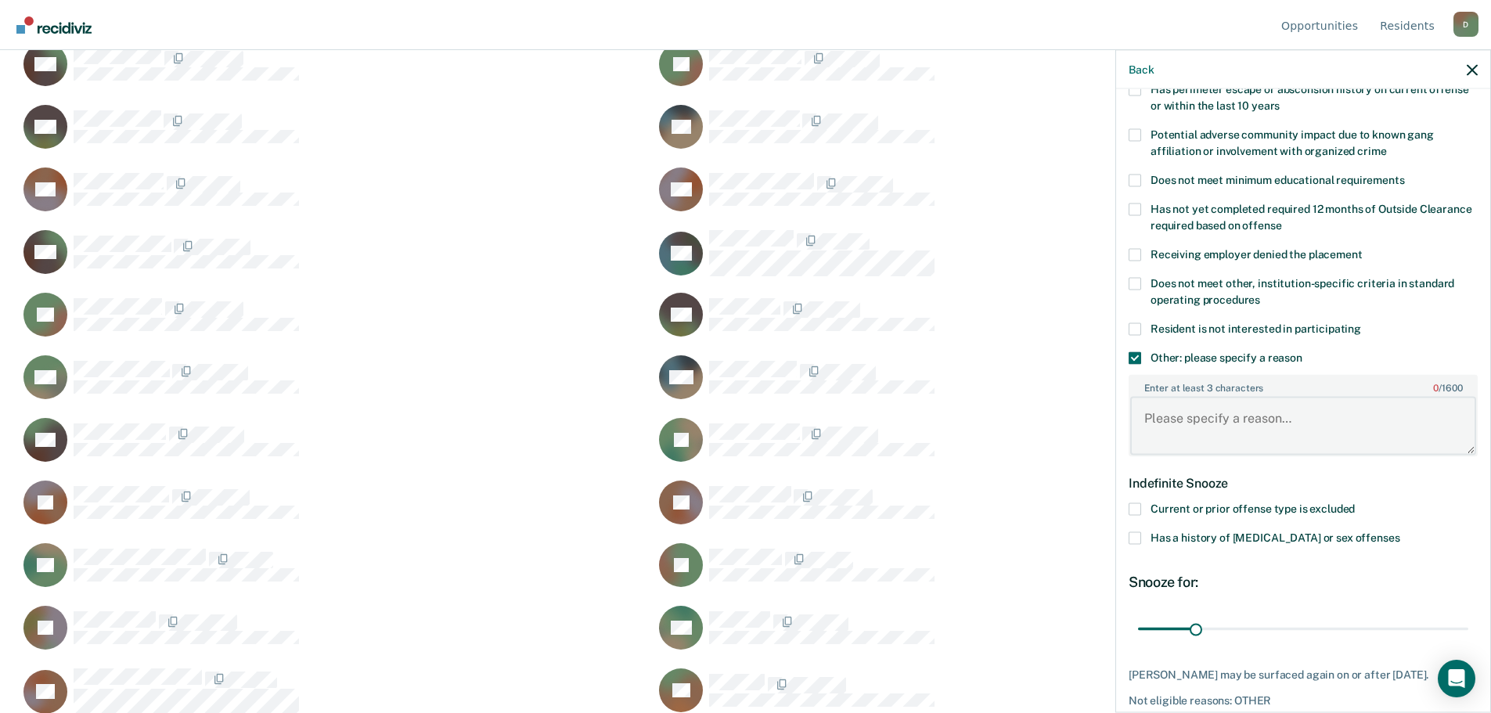
click at [1229, 405] on textarea "Enter at least 3 characters 0 / 1600" at bounding box center [1303, 426] width 346 height 58
click at [1237, 418] on textarea "cdv 11.5" at bounding box center [1303, 426] width 346 height 58
type textarea "cdv 11.5 [DATE]"
drag, startPoint x: 1196, startPoint y: 623, endPoint x: 1326, endPoint y: 617, distance: 130.0
click at [1326, 617] on input "range" at bounding box center [1303, 628] width 330 height 27
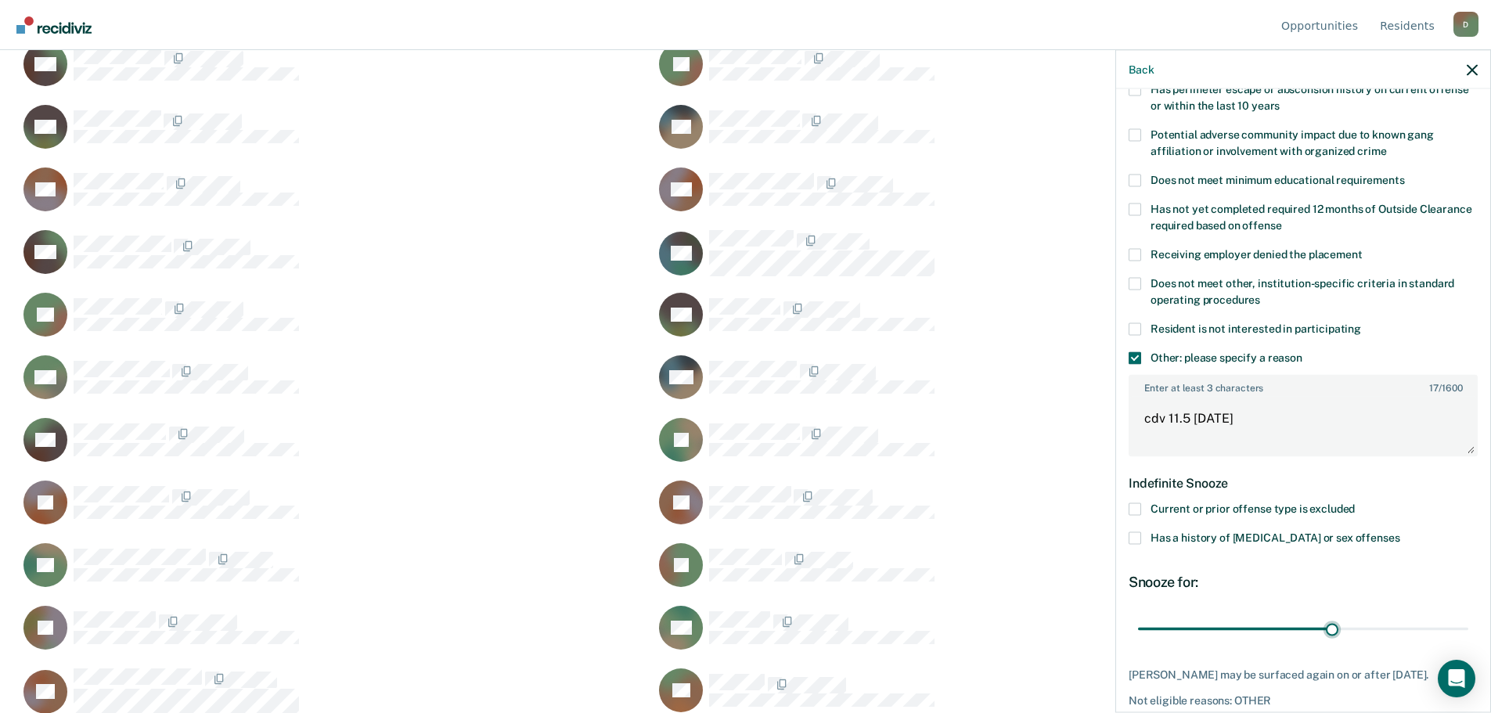
scroll to position [348, 0]
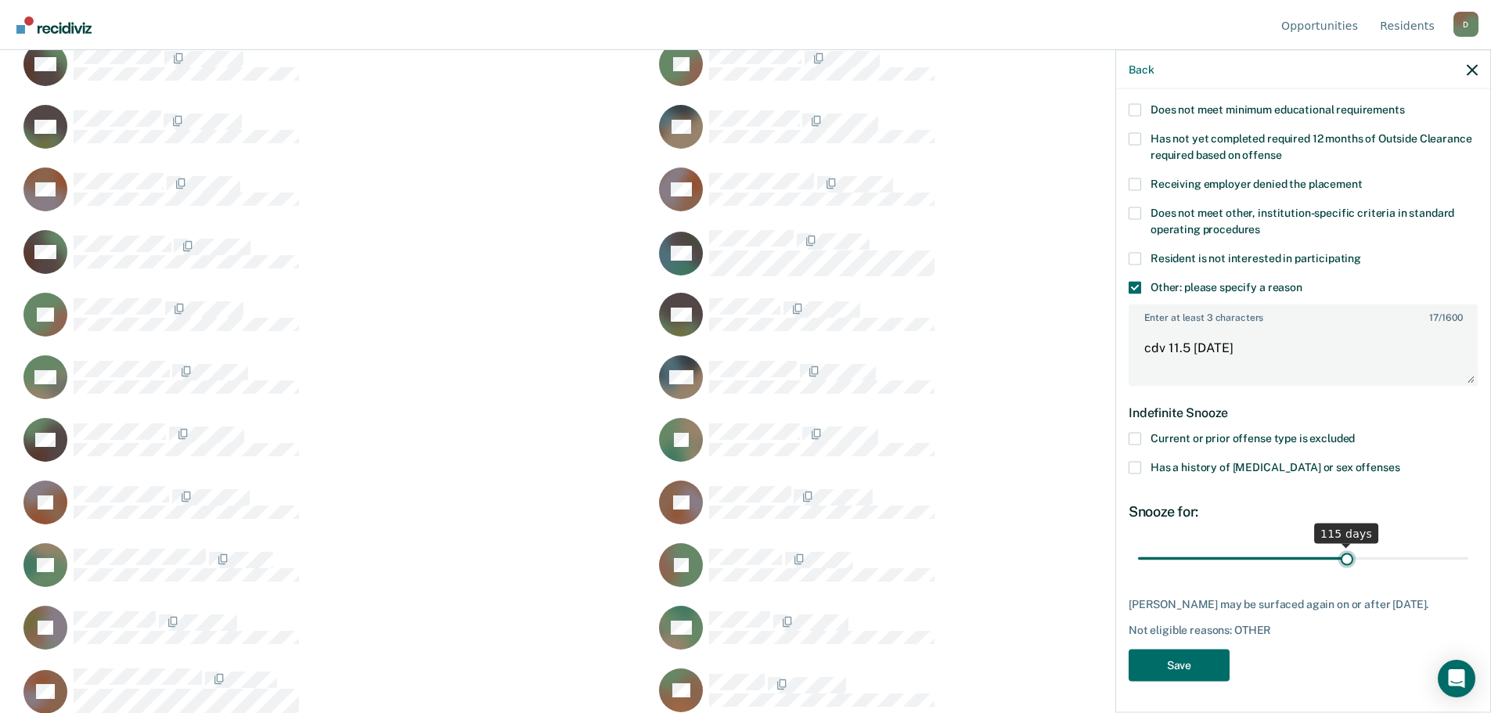
drag, startPoint x: 1330, startPoint y: 549, endPoint x: 1340, endPoint y: 549, distance: 10.2
type input "115"
click at [1340, 549] on input "range" at bounding box center [1303, 558] width 330 height 27
click at [1205, 679] on button "Save" at bounding box center [1178, 665] width 101 height 32
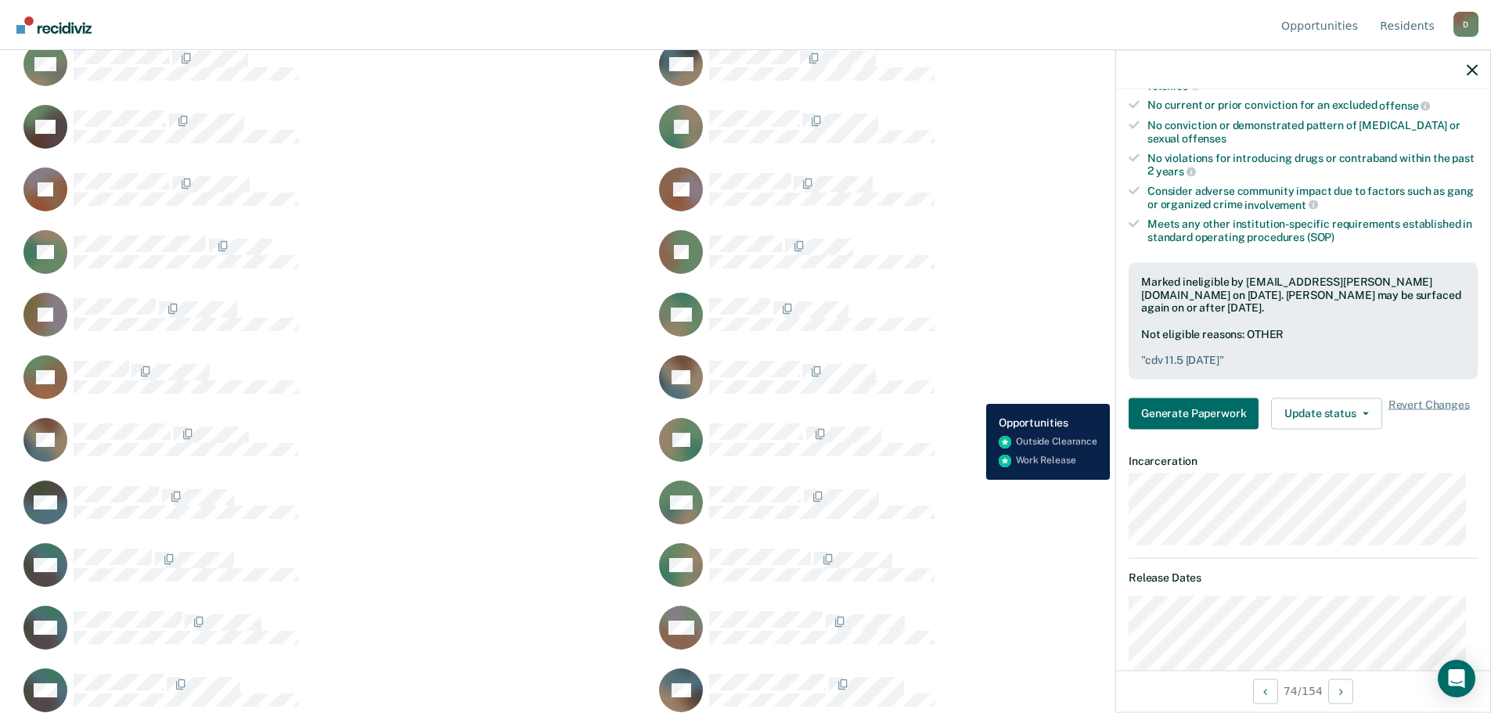
scroll to position [2165, 0]
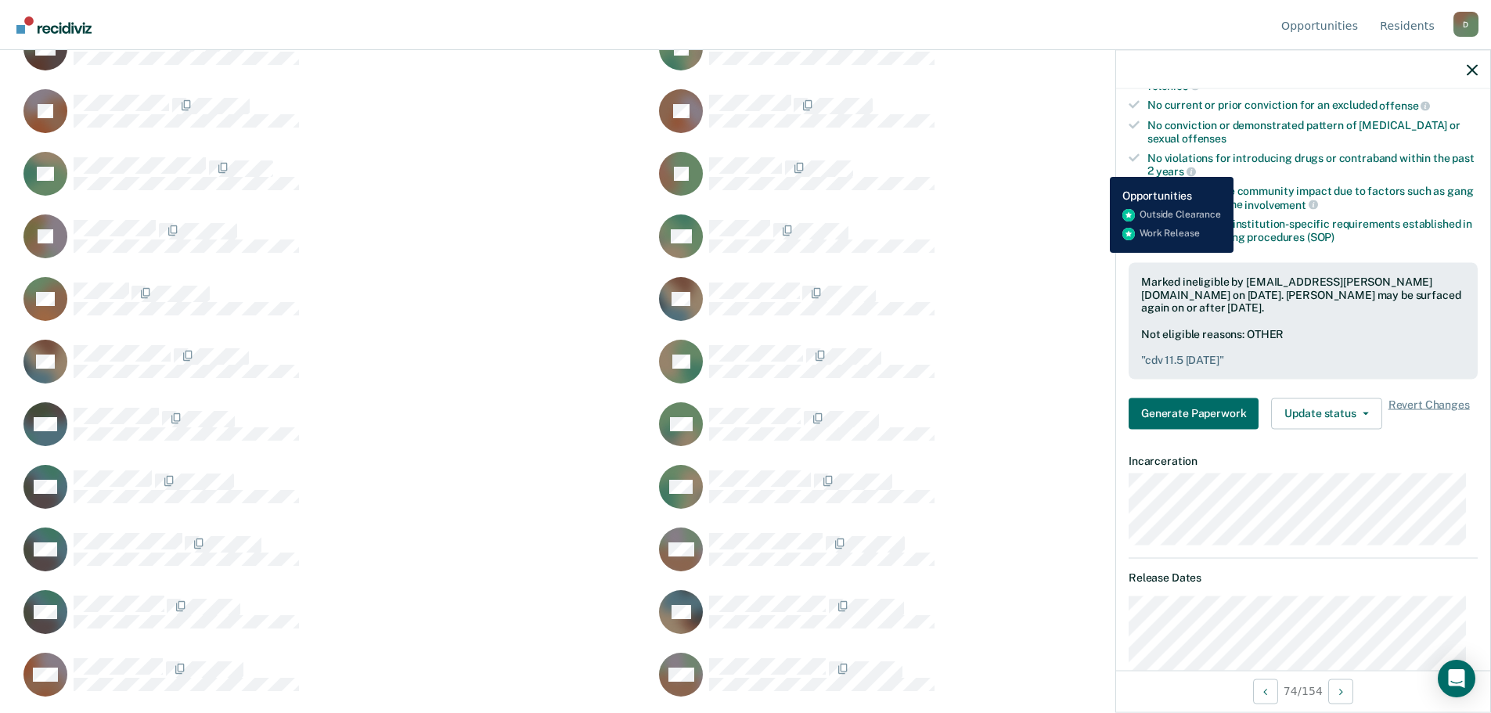
click at [1098, 165] on div "LJ Generate Paperwork" at bounding box center [962, 173] width 617 height 45
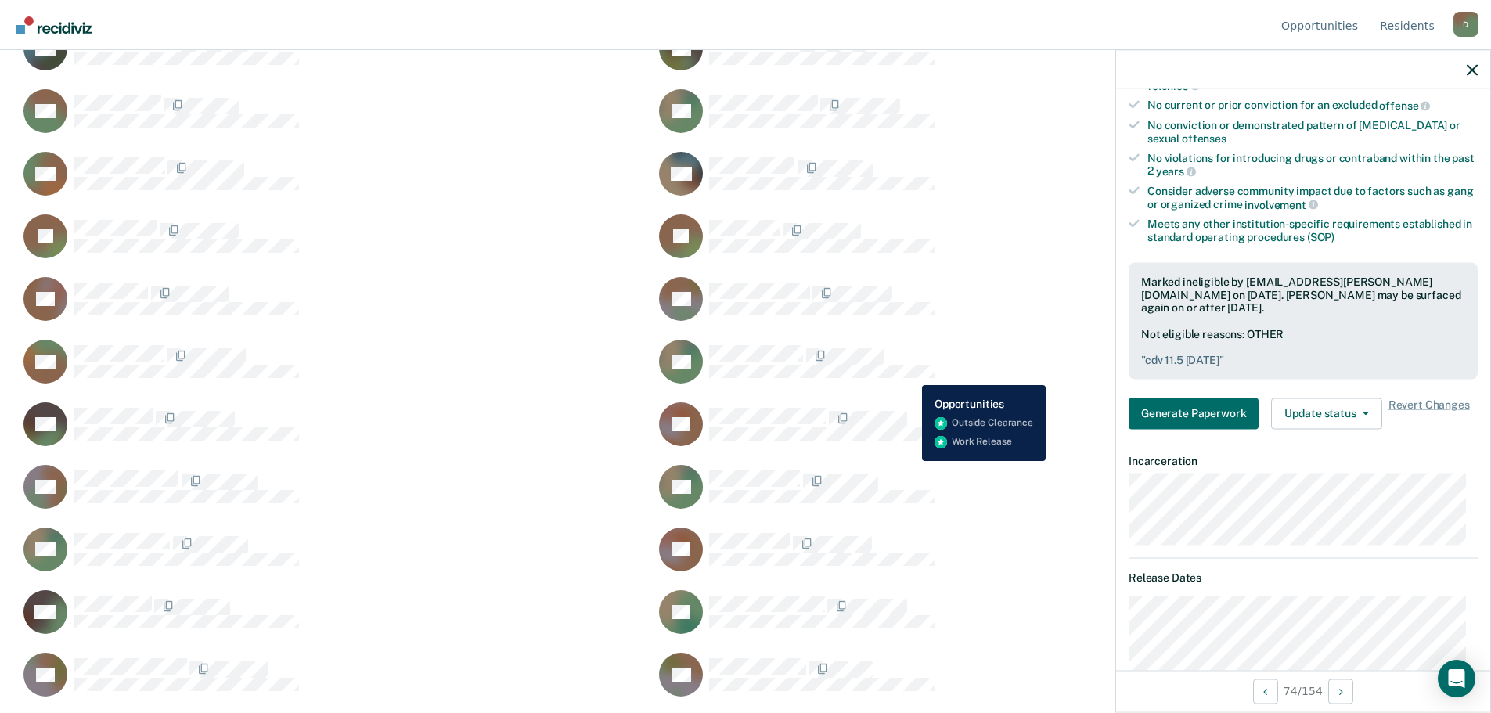
scroll to position [3482, 0]
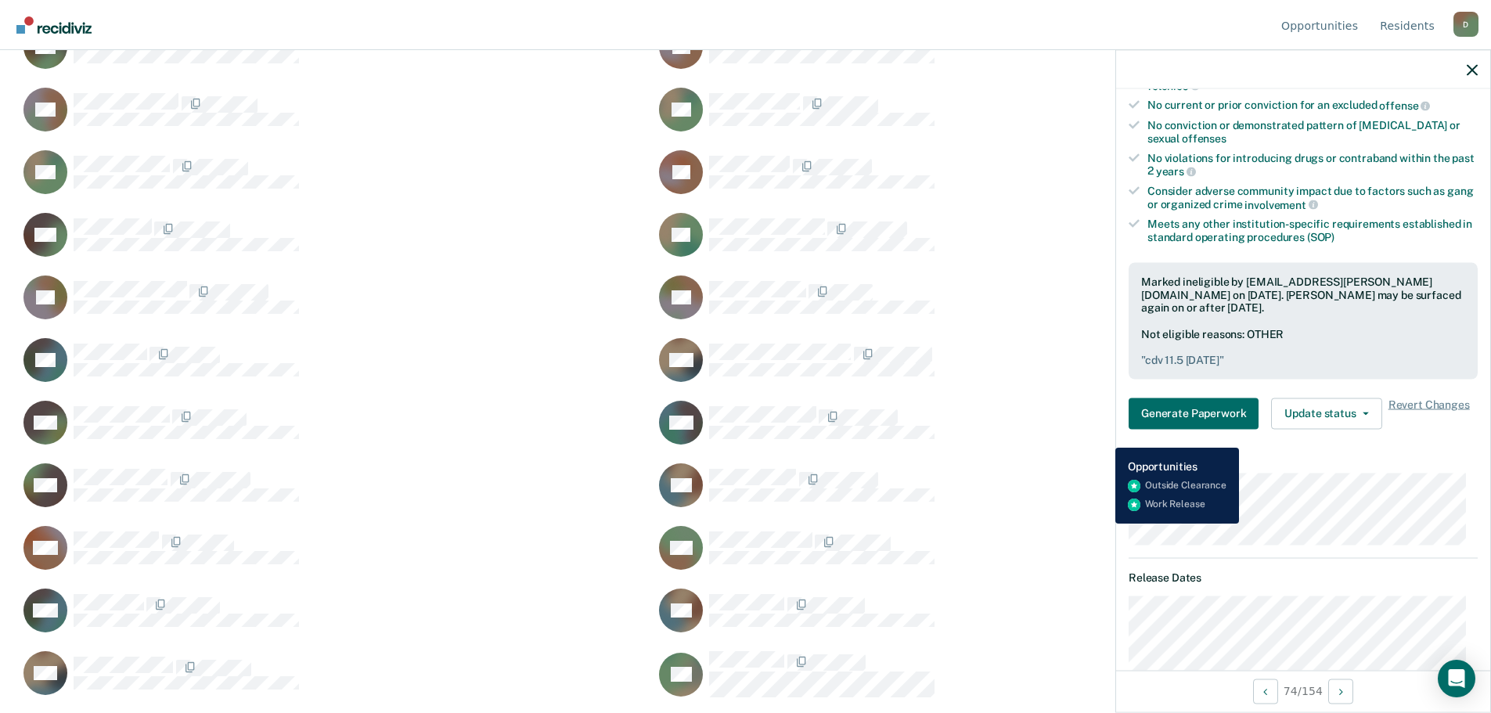
click at [1103, 436] on div "CW Generate Paperwork" at bounding box center [962, 422] width 617 height 45
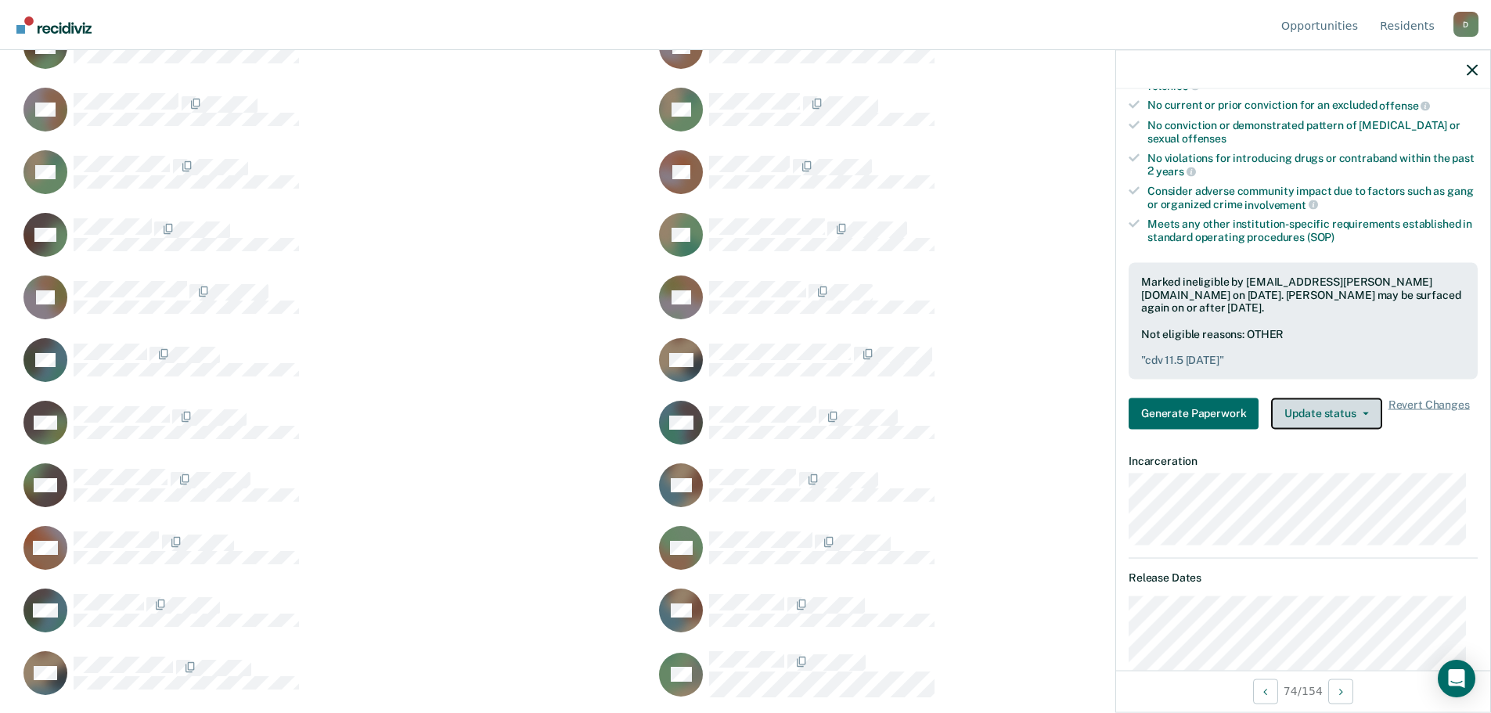
click at [1346, 412] on button "Update status" at bounding box center [1326, 413] width 110 height 31
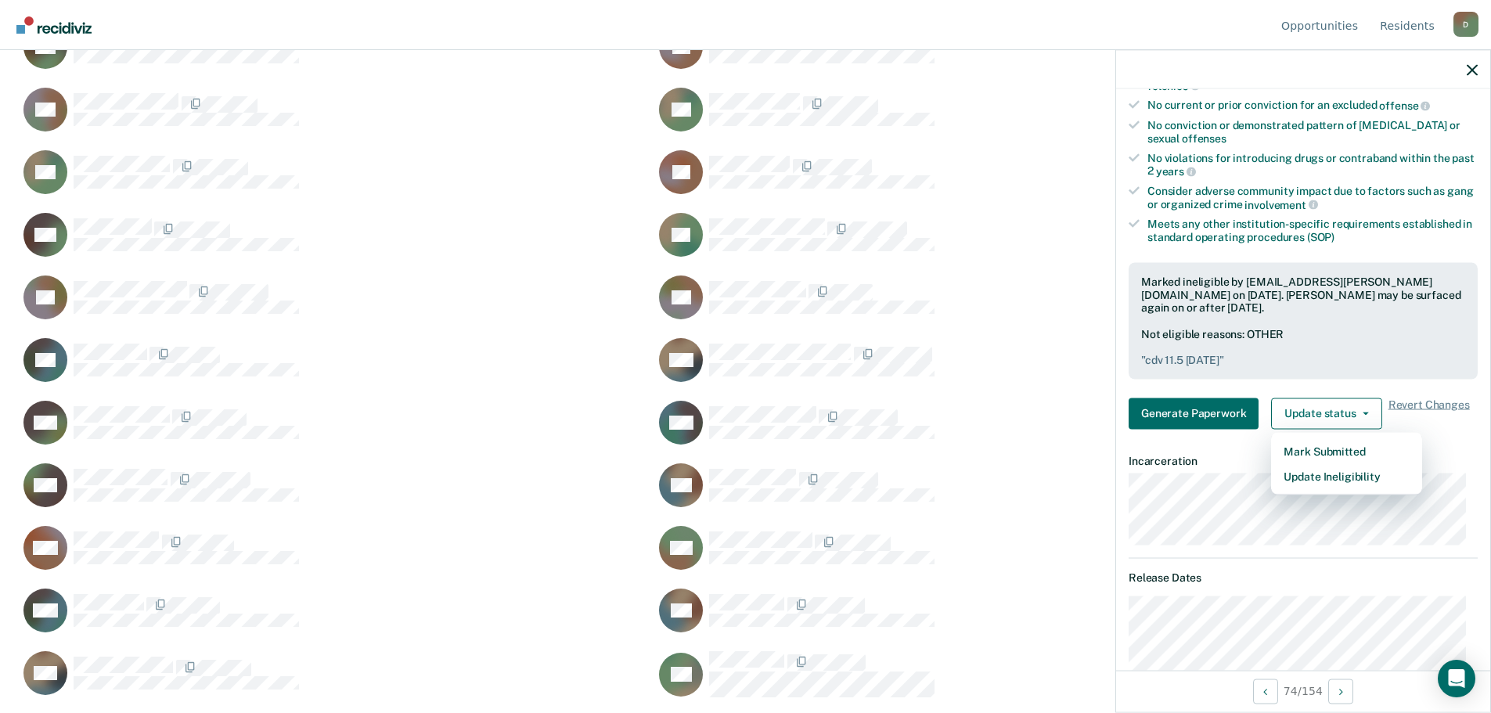
click at [806, 648] on div "LW" at bounding box center [971, 619] width 635 height 63
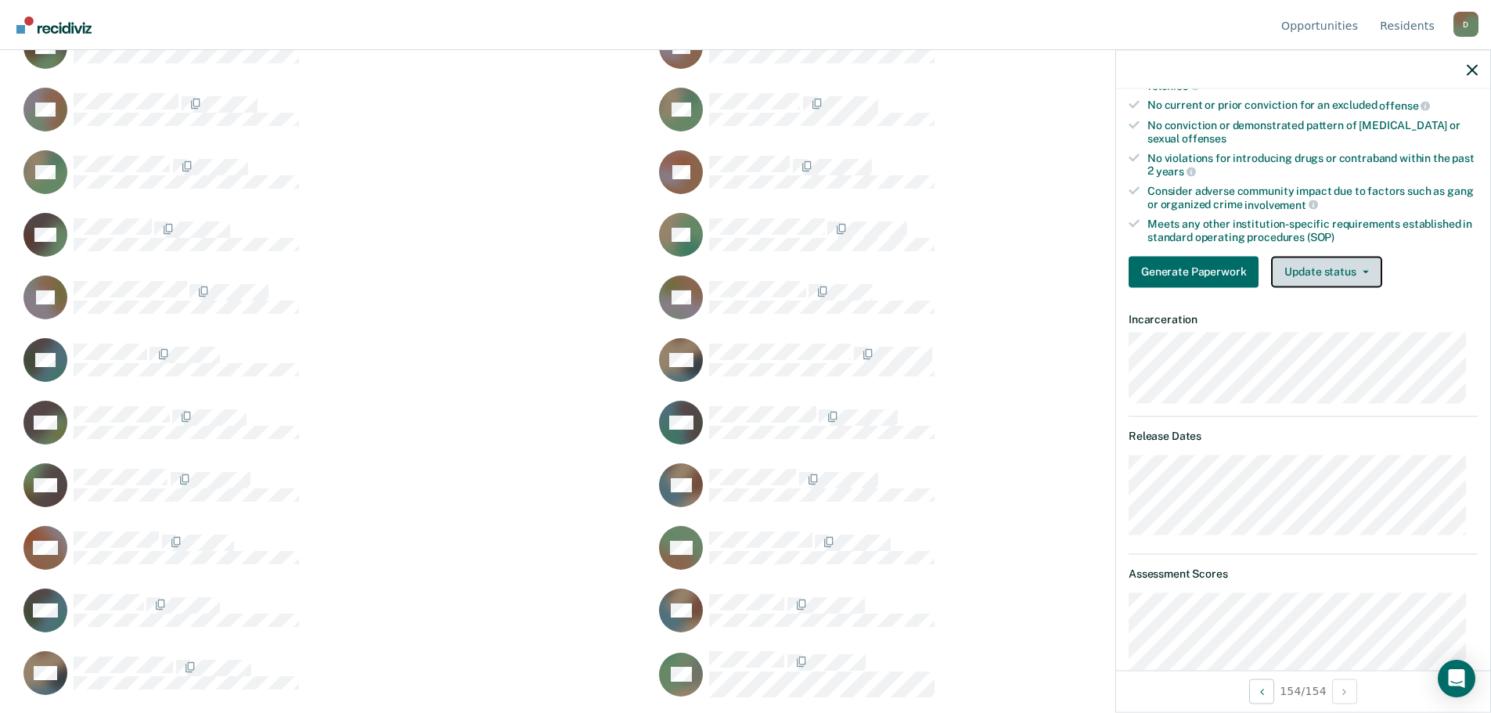
click at [1353, 261] on button "Update status" at bounding box center [1326, 271] width 110 height 31
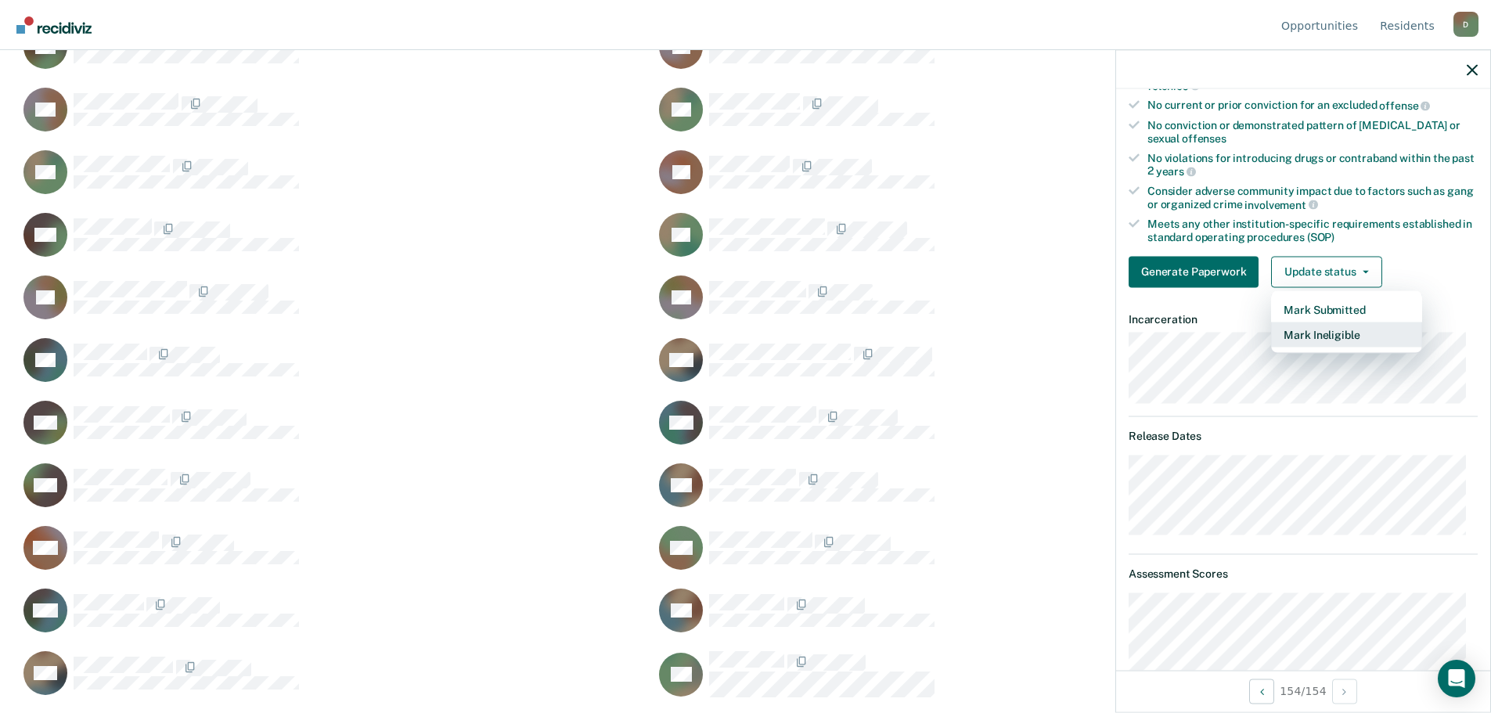
click at [1310, 331] on button "Mark Ineligible" at bounding box center [1346, 334] width 151 height 25
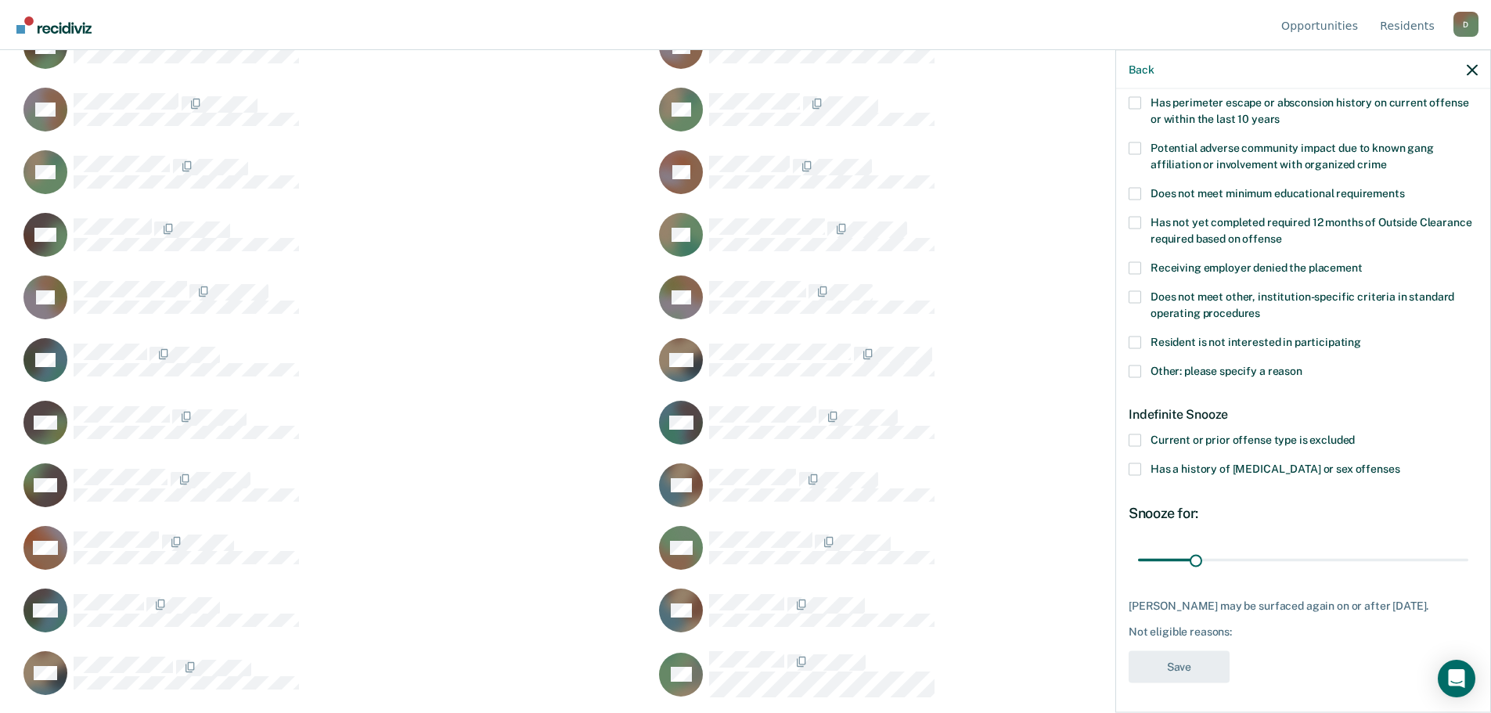
click at [1136, 369] on span at bounding box center [1134, 371] width 13 height 13
click at [1302, 365] on input "Other: please specify a reason" at bounding box center [1302, 365] width 0 height 0
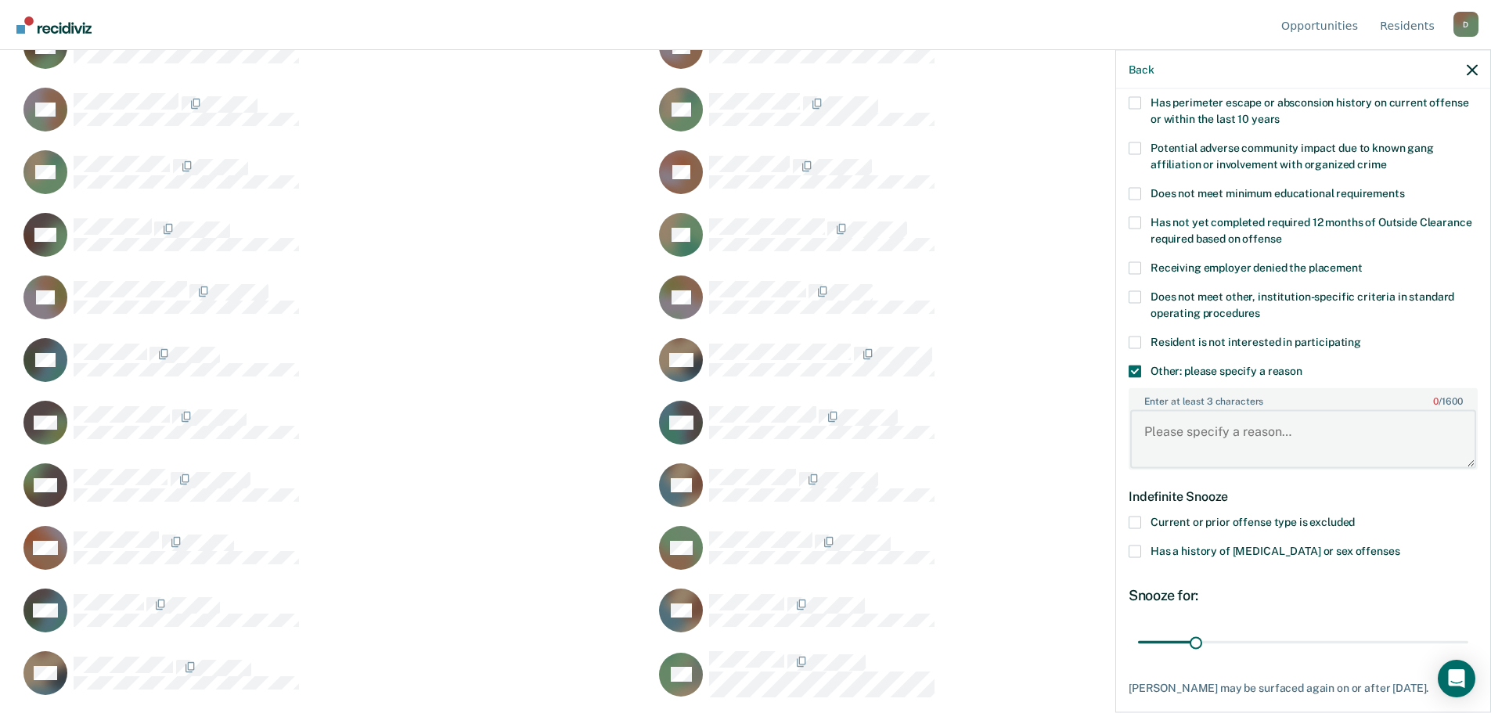
click at [1214, 420] on textarea "Enter at least 3 characters 0 / 1600" at bounding box center [1303, 439] width 346 height 58
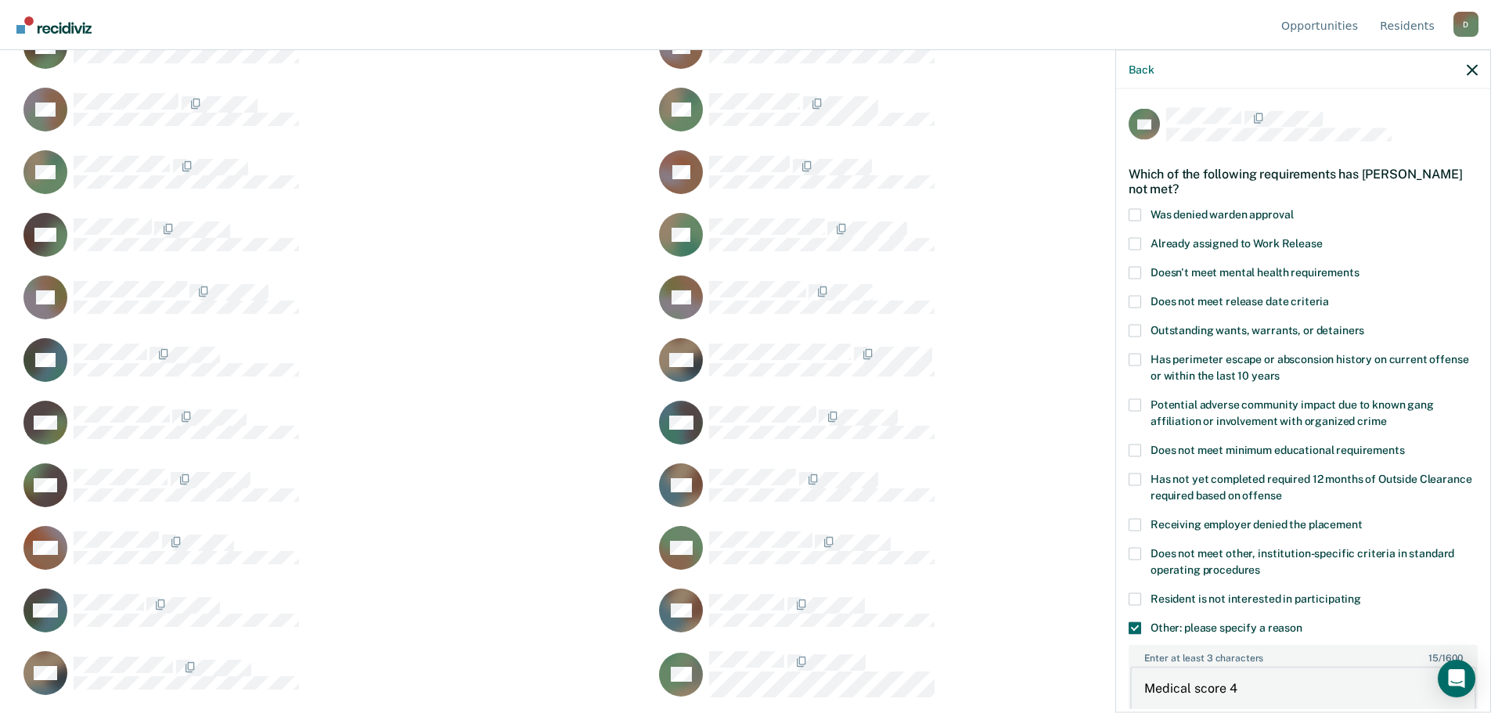
scroll to position [339, 0]
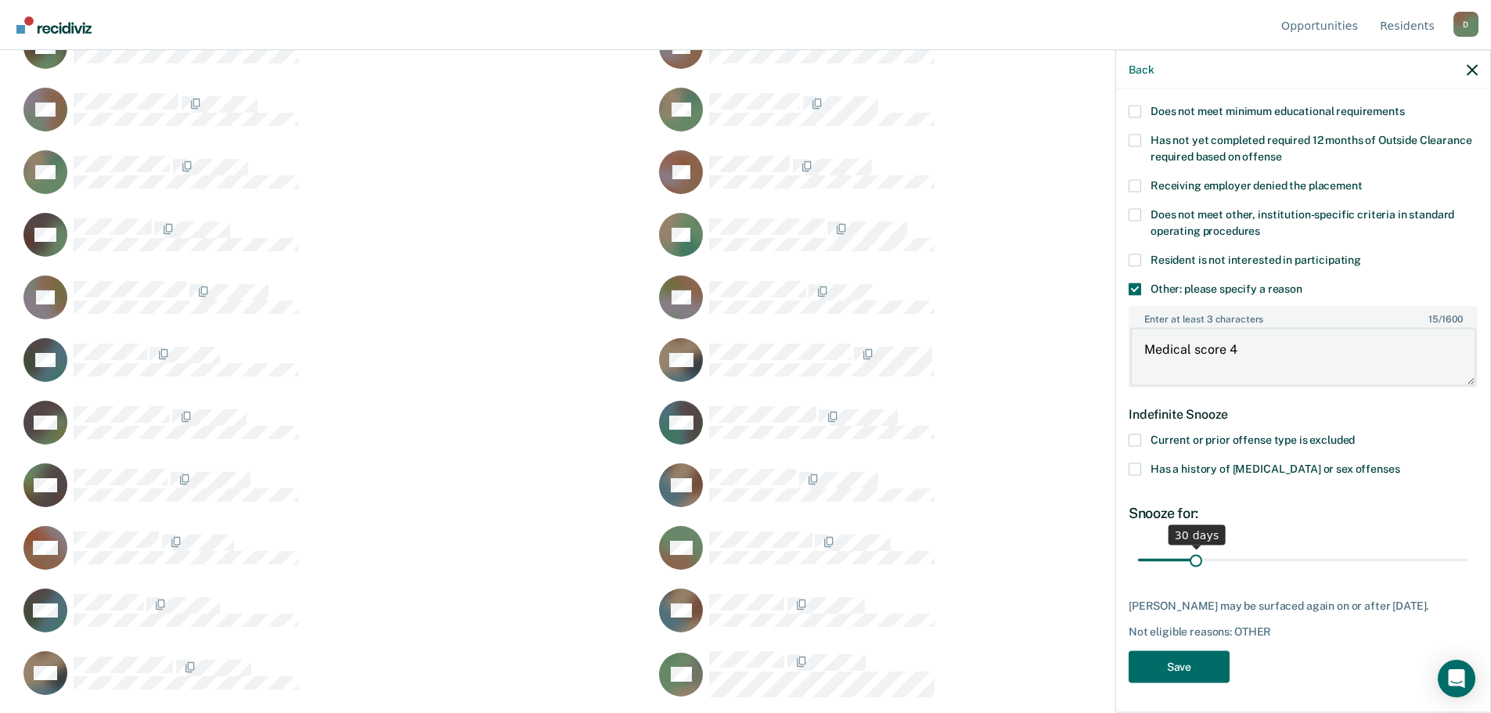
type textarea "Medical score 4"
drag, startPoint x: 1198, startPoint y: 563, endPoint x: 1305, endPoint y: 555, distance: 107.5
type input "95"
click at [1305, 555] on input "range" at bounding box center [1303, 559] width 330 height 27
click at [1220, 673] on button "Save" at bounding box center [1178, 666] width 101 height 32
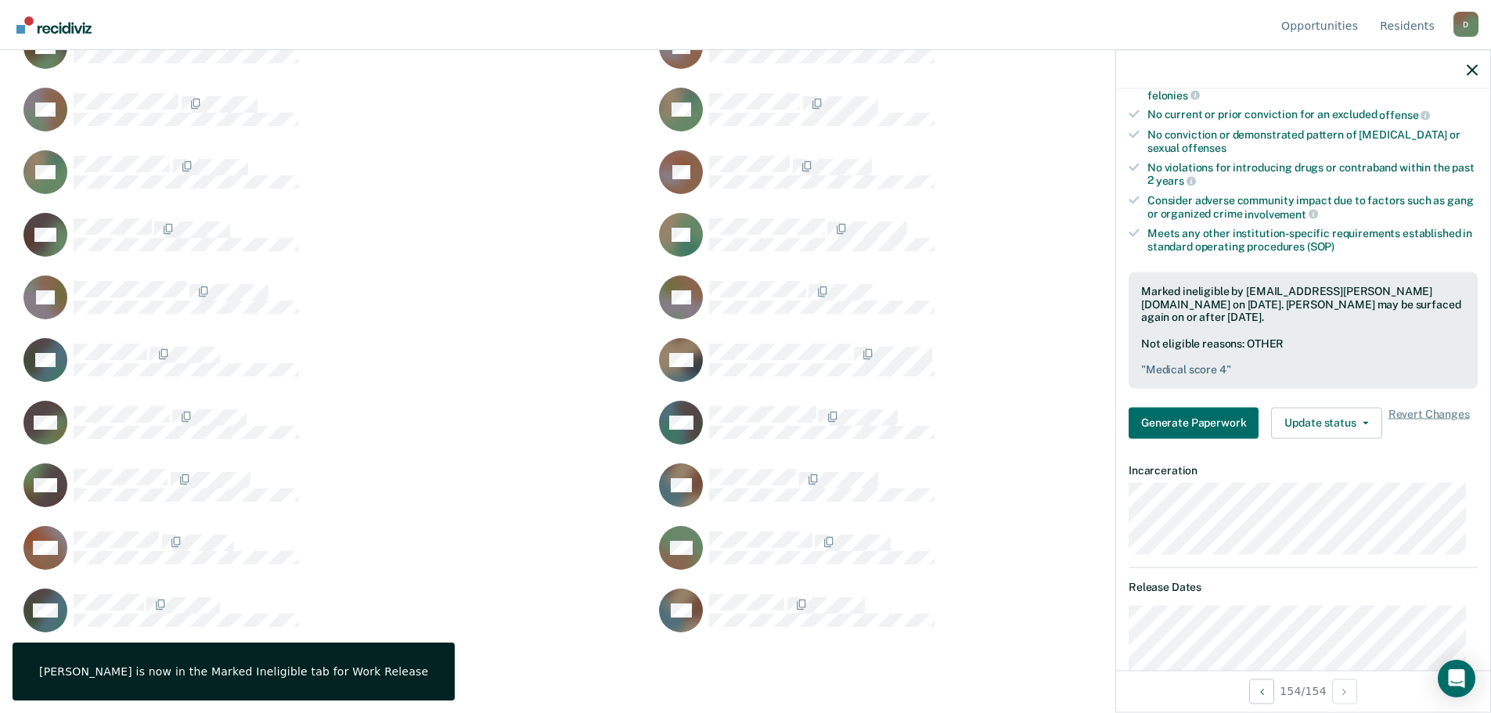
scroll to position [0, 0]
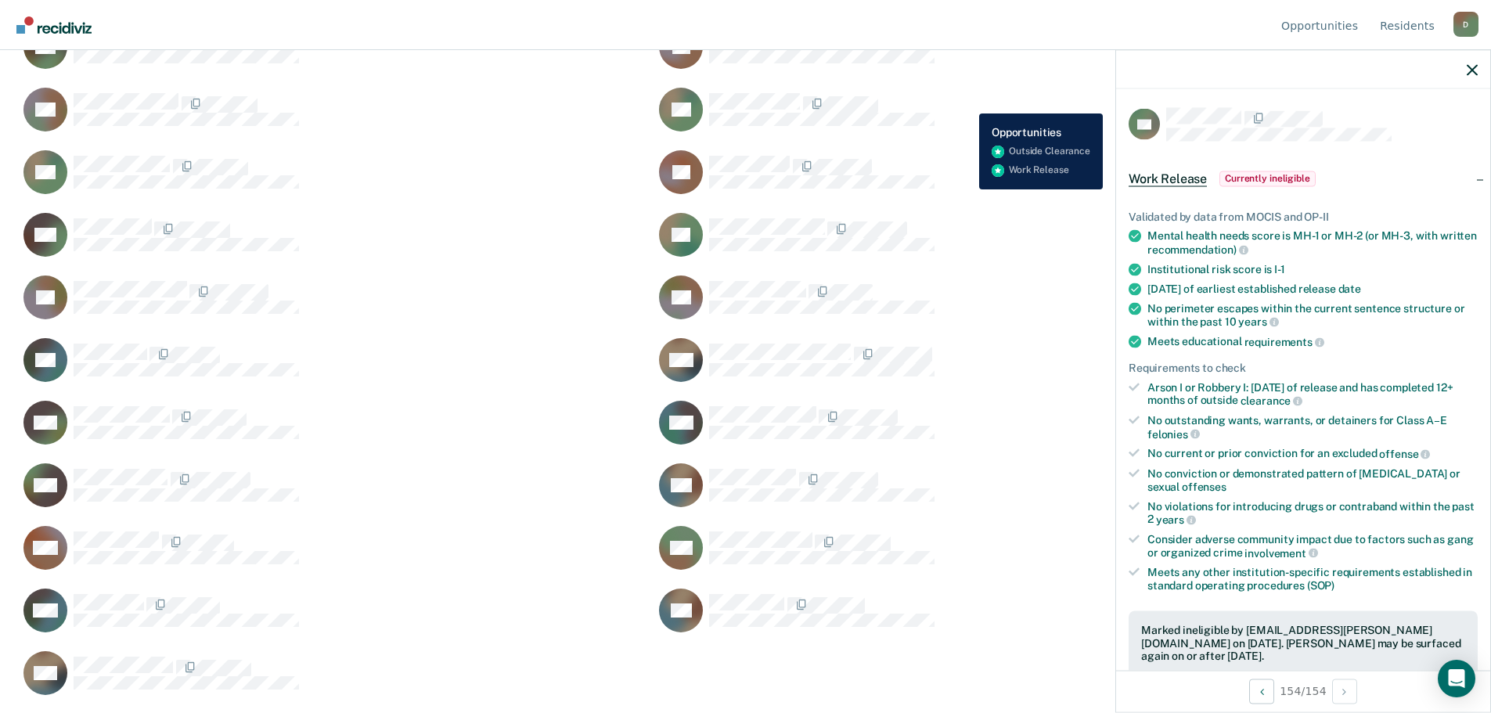
click at [968, 102] on div "AS Generate Paperwork" at bounding box center [962, 109] width 617 height 45
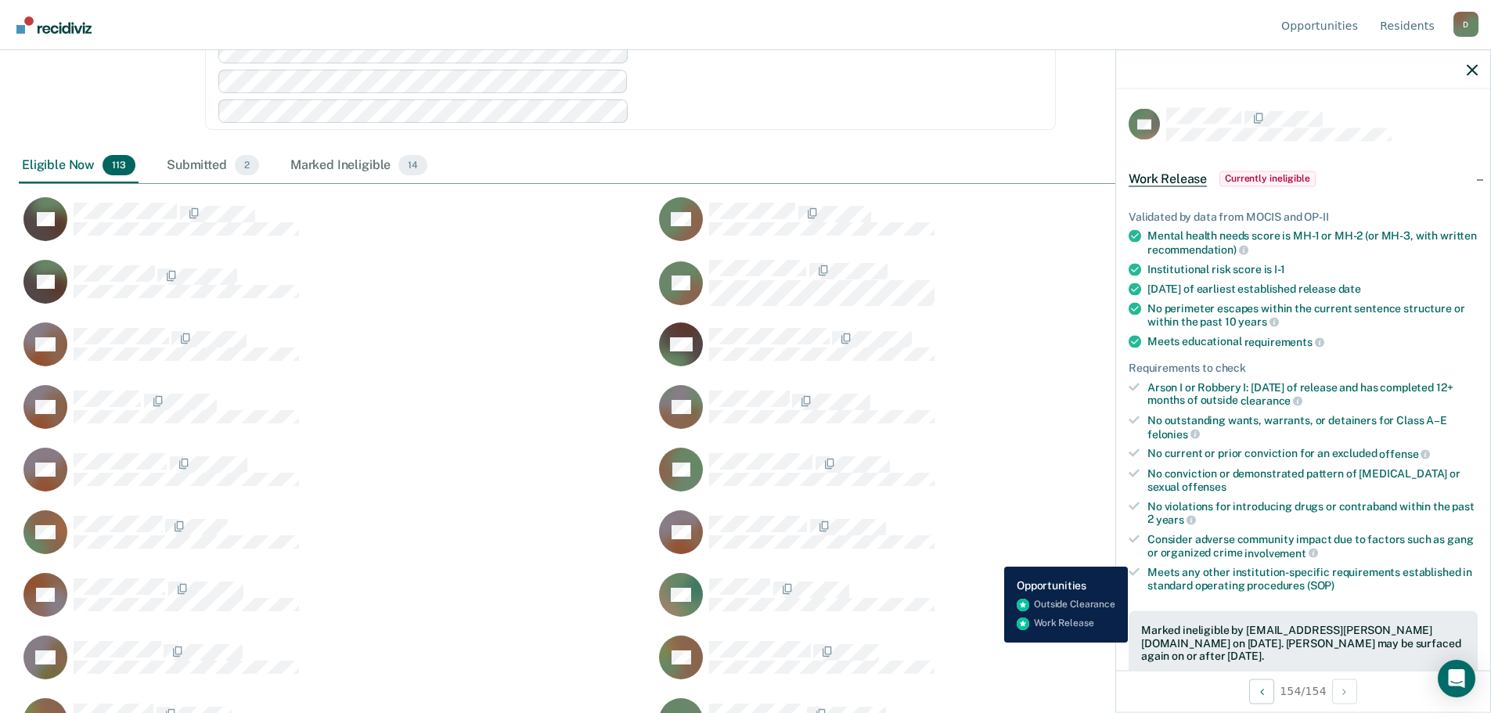
scroll to position [508, 0]
